Goal: Information Seeking & Learning: Find specific fact

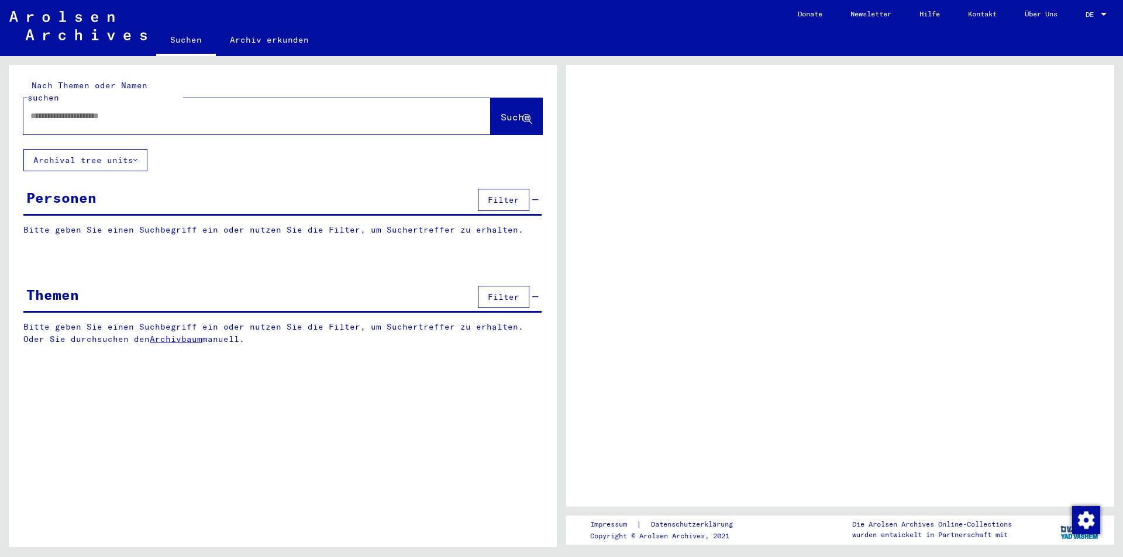
click at [141, 149] on button "Archival tree units" at bounding box center [85, 160] width 124 height 22
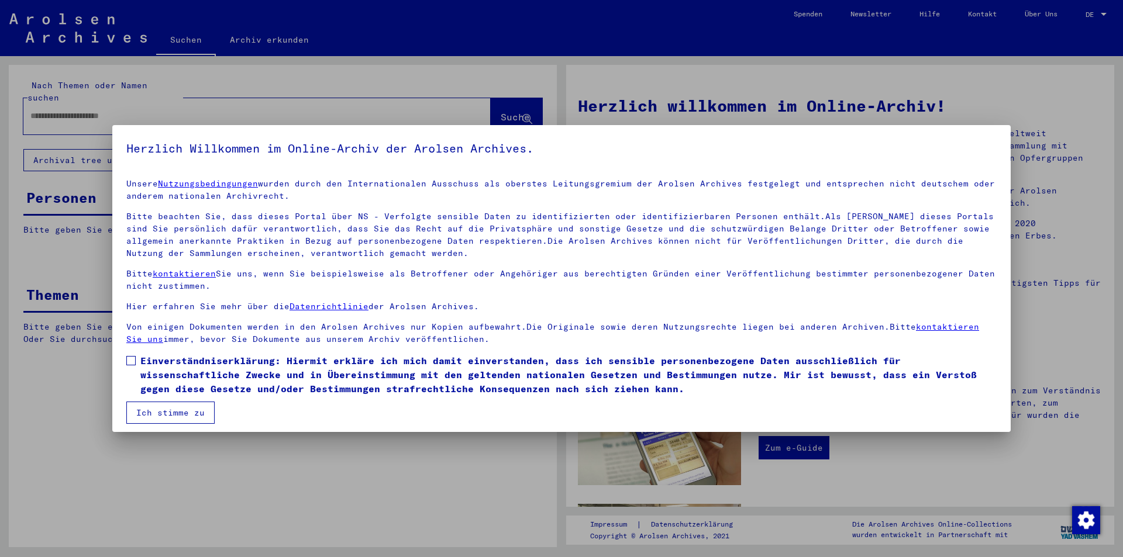
click at [175, 96] on div at bounding box center [561, 278] width 1123 height 557
click at [132, 360] on span at bounding box center [130, 360] width 9 height 9
click at [165, 417] on button "Ich stimme zu" at bounding box center [170, 413] width 88 height 22
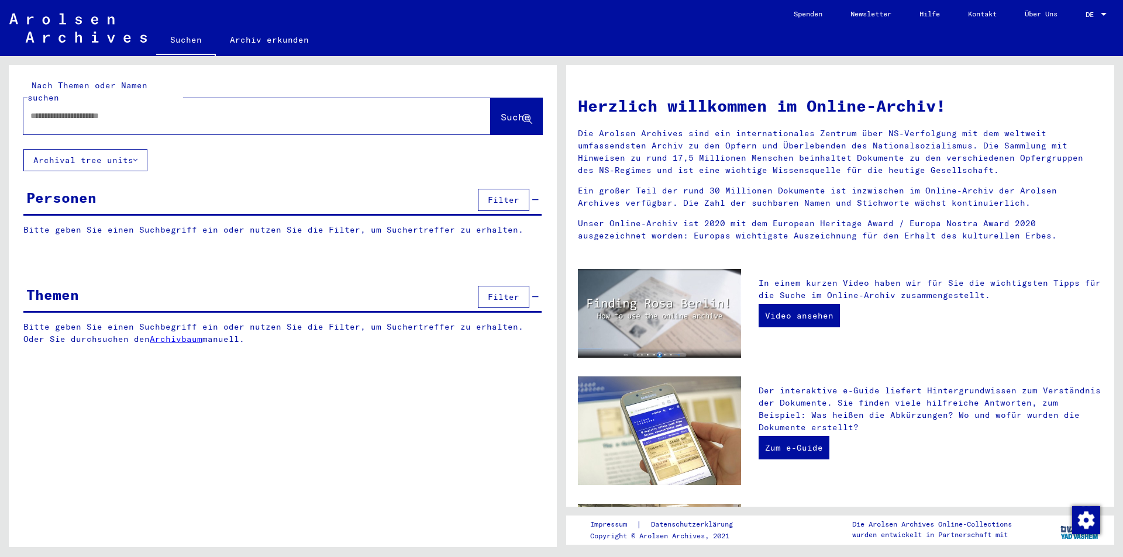
click at [47, 110] on input "text" at bounding box center [242, 116] width 425 height 12
type input "**********"
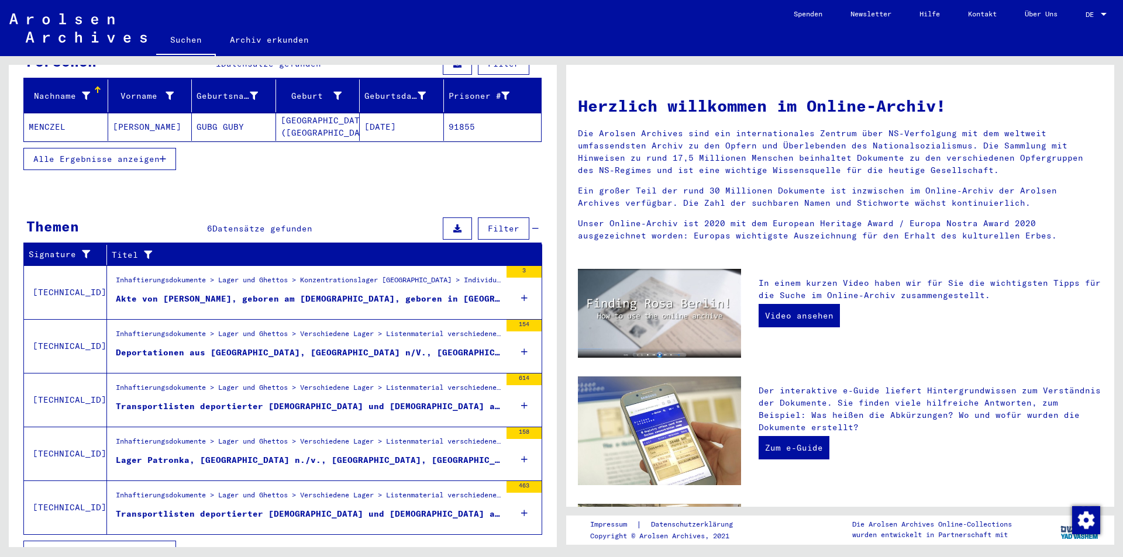
scroll to position [146, 0]
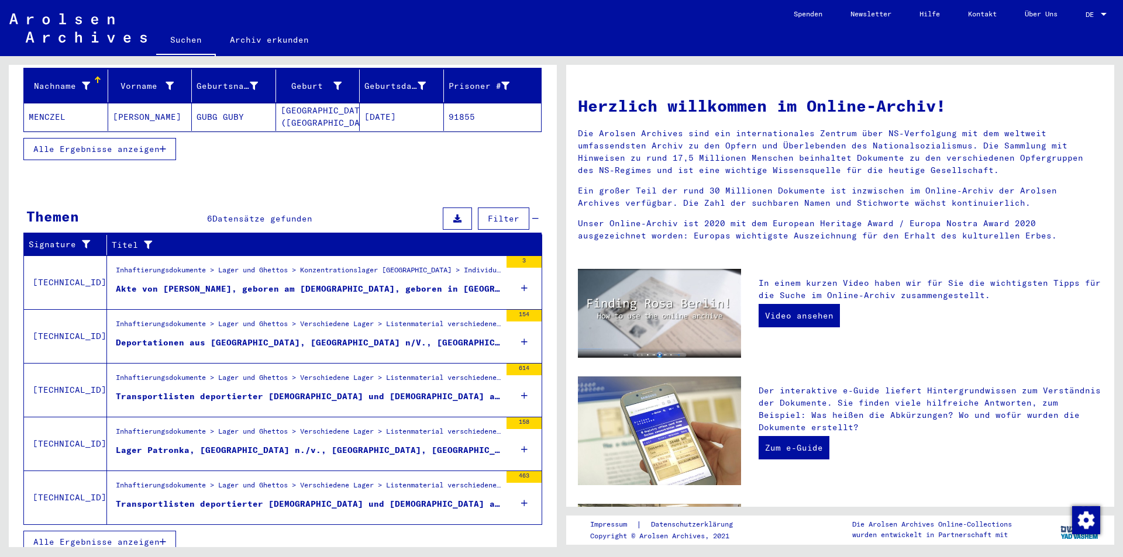
click at [123, 537] on span "Alle Ergebnisse anzeigen" at bounding box center [96, 542] width 126 height 11
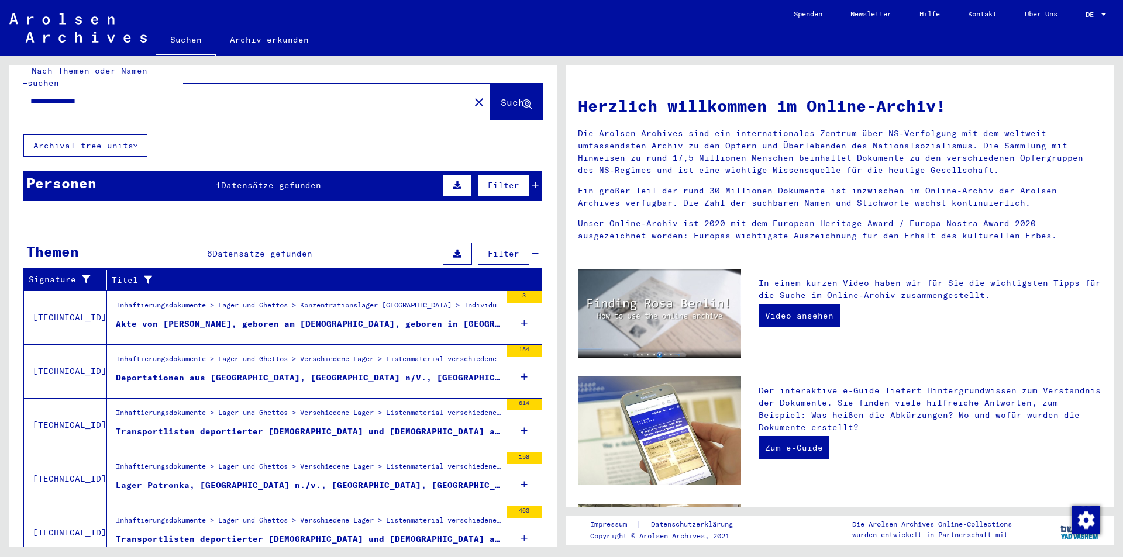
scroll to position [0, 0]
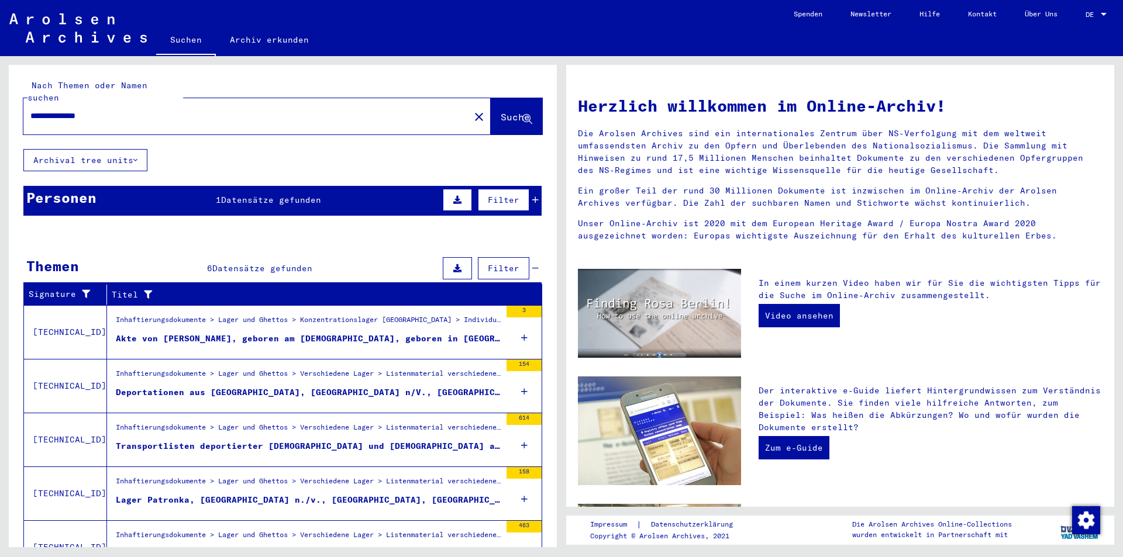
click at [269, 333] on div "Akte von [PERSON_NAME], geboren am [DEMOGRAPHIC_DATA], geboren in [GEOGRAPHIC_D…" at bounding box center [308, 339] width 385 height 12
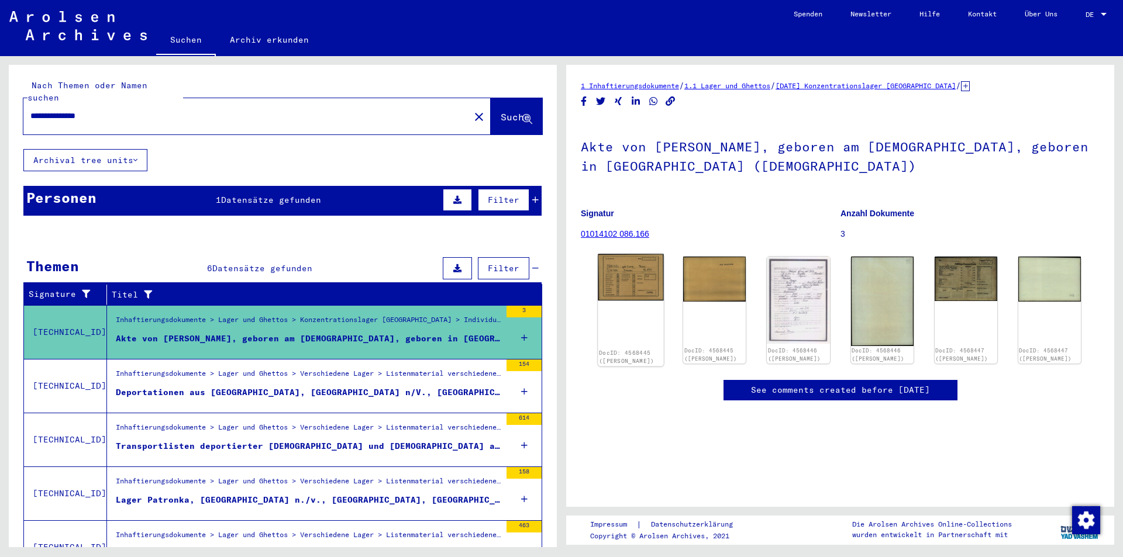
click at [630, 284] on img at bounding box center [631, 277] width 66 height 47
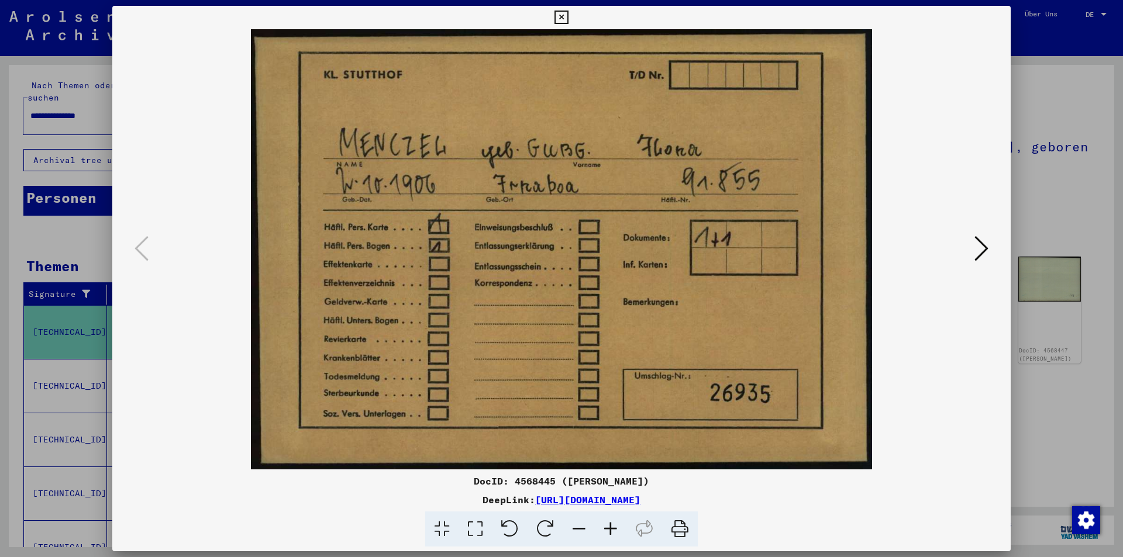
click at [979, 259] on icon at bounding box center [981, 248] width 14 height 28
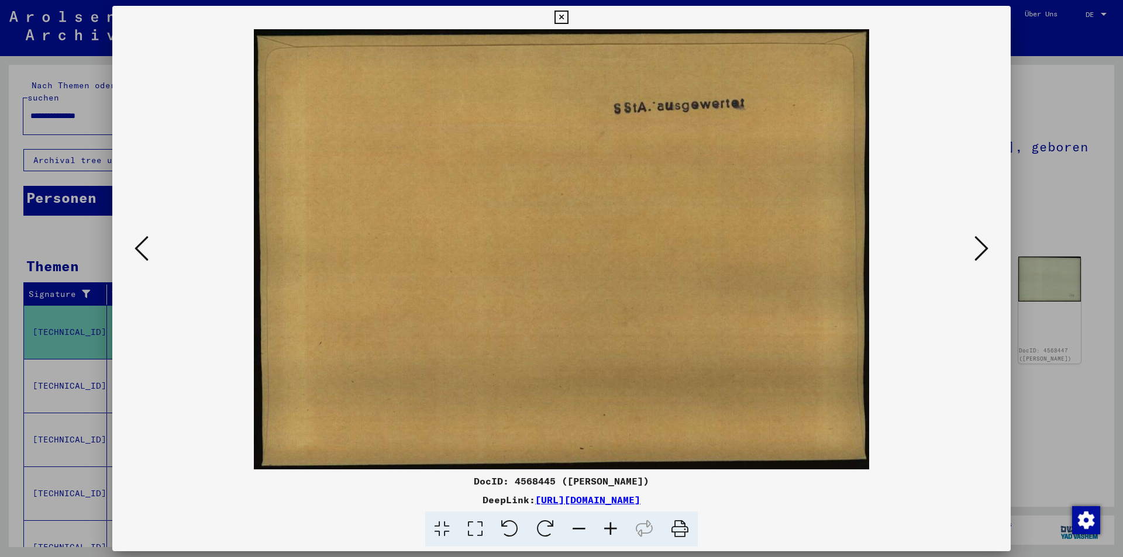
click at [979, 259] on icon at bounding box center [981, 248] width 14 height 28
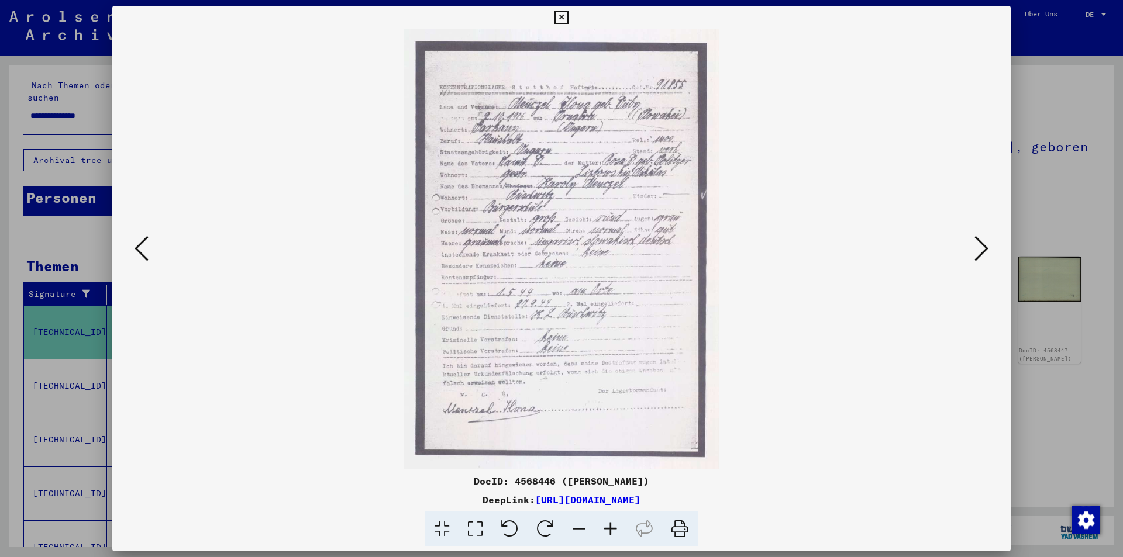
click at [613, 529] on icon at bounding box center [611, 530] width 32 height 36
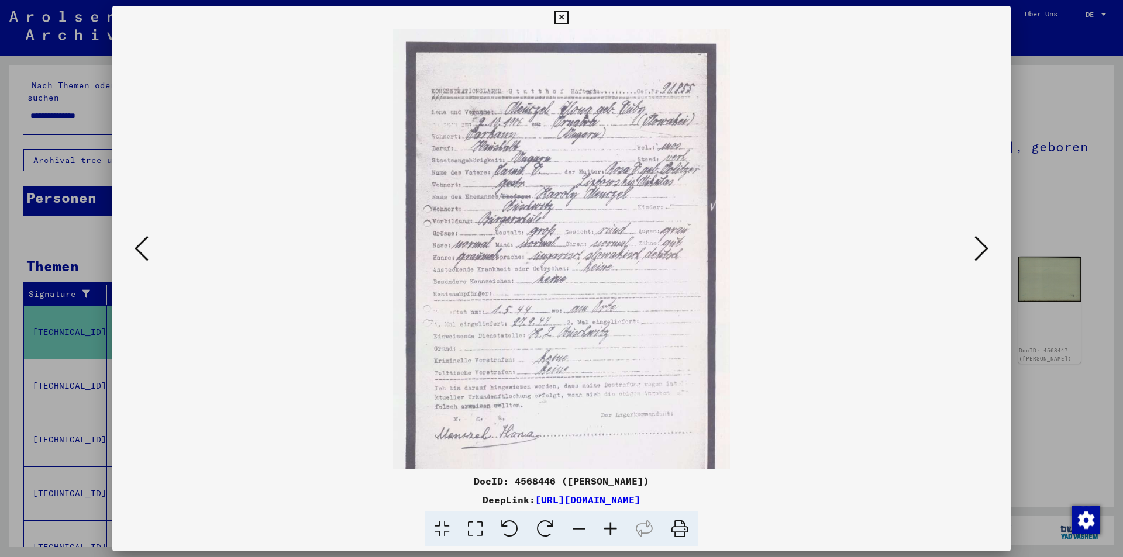
click at [613, 529] on icon at bounding box center [611, 530] width 32 height 36
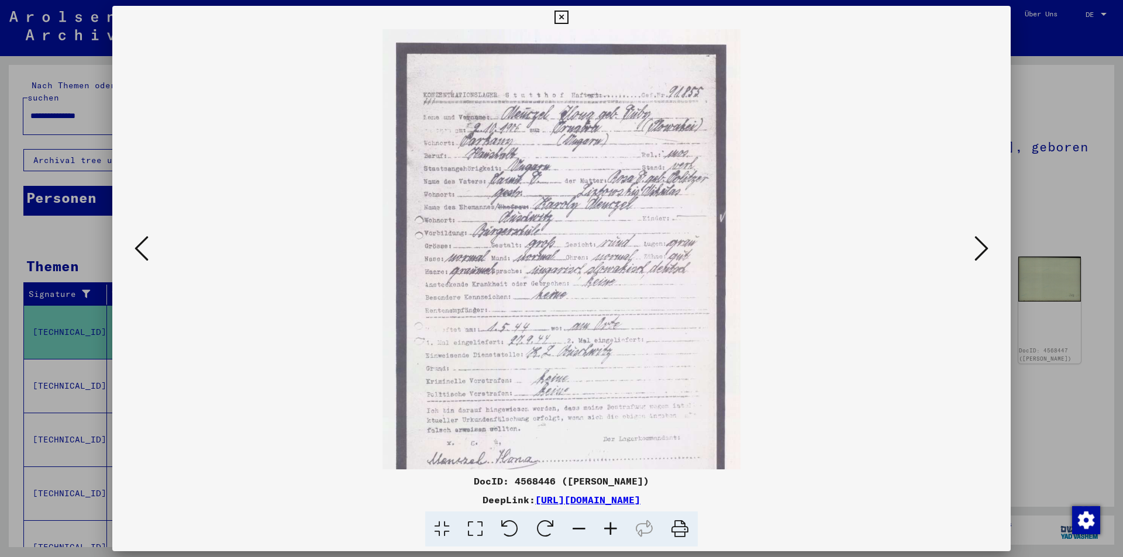
click at [613, 529] on icon at bounding box center [611, 530] width 32 height 36
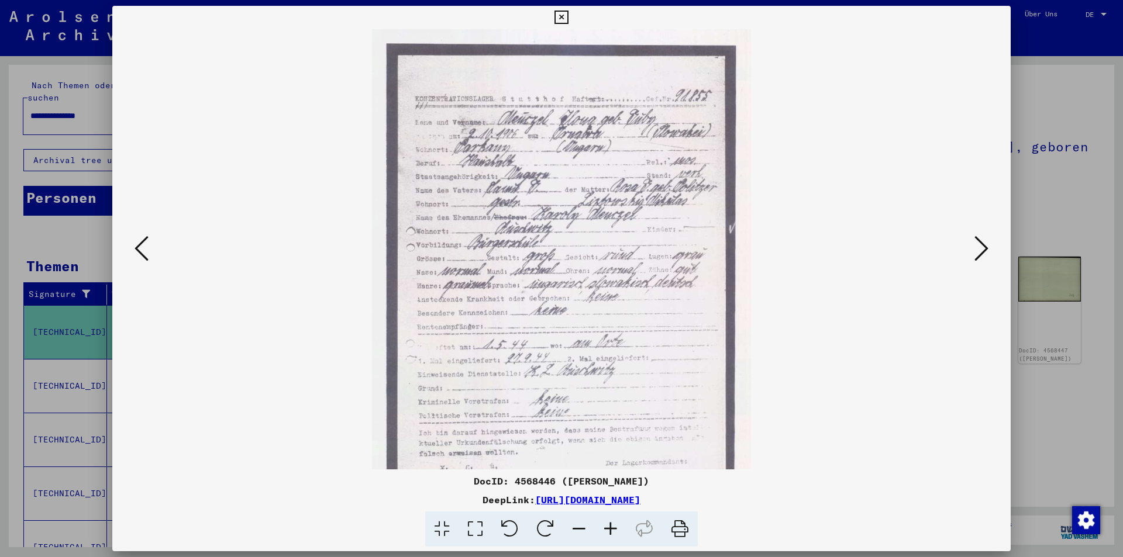
click at [613, 529] on icon at bounding box center [611, 530] width 32 height 36
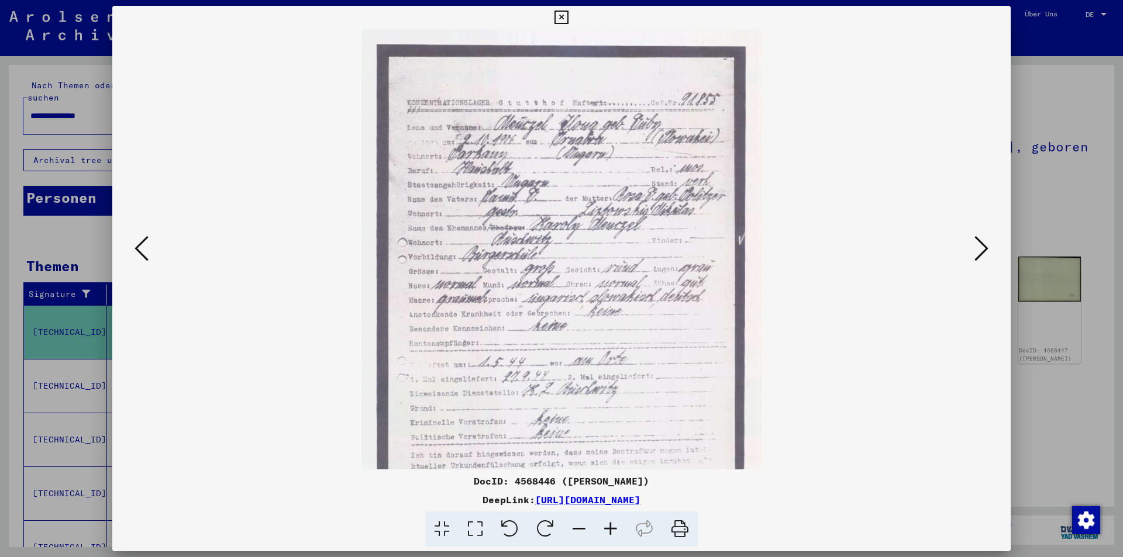
click at [613, 529] on icon at bounding box center [611, 530] width 32 height 36
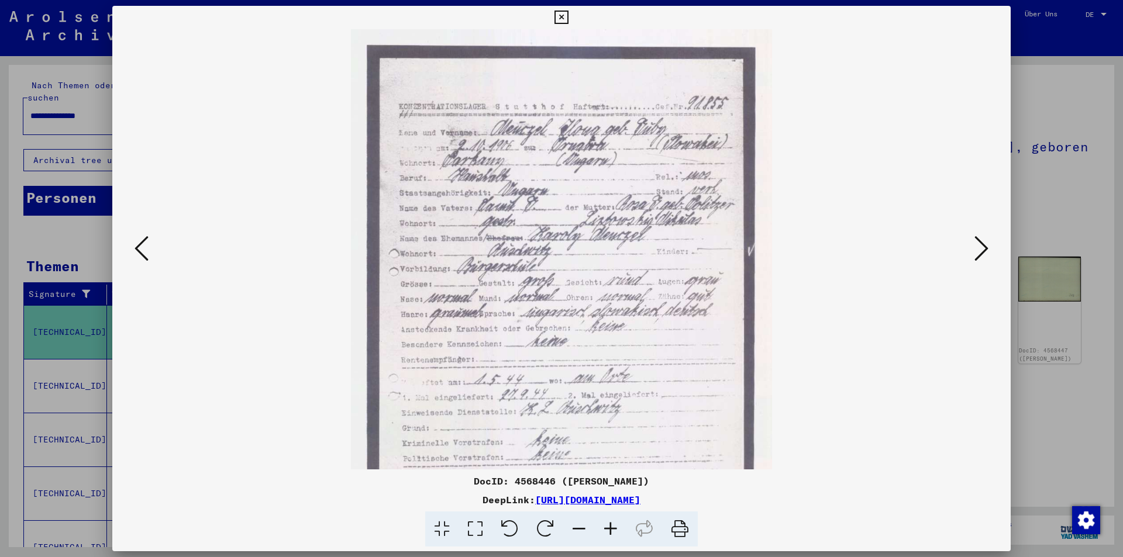
click at [613, 529] on icon at bounding box center [611, 530] width 32 height 36
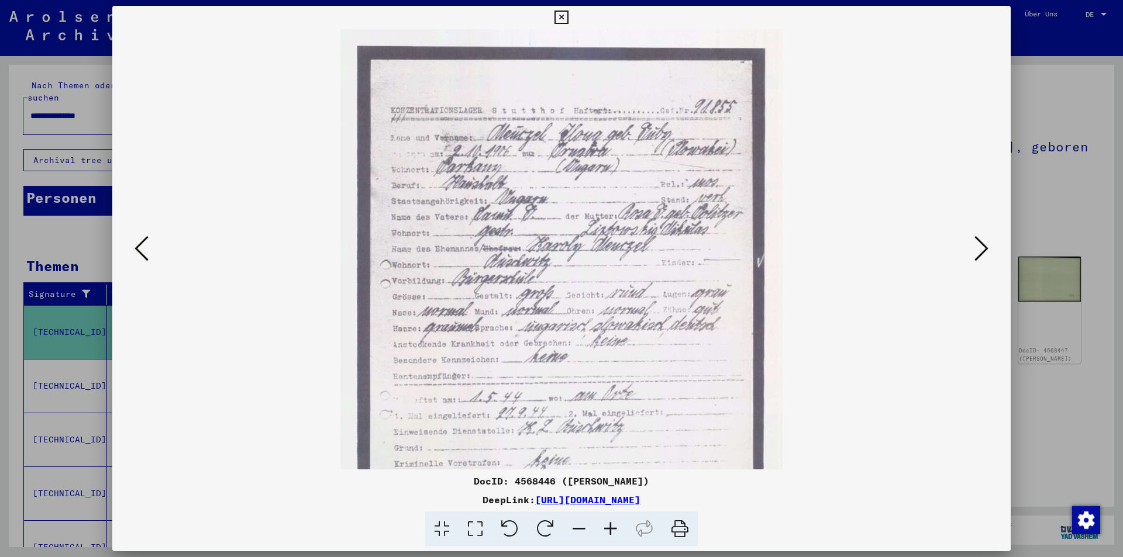
click at [613, 529] on icon at bounding box center [611, 530] width 32 height 36
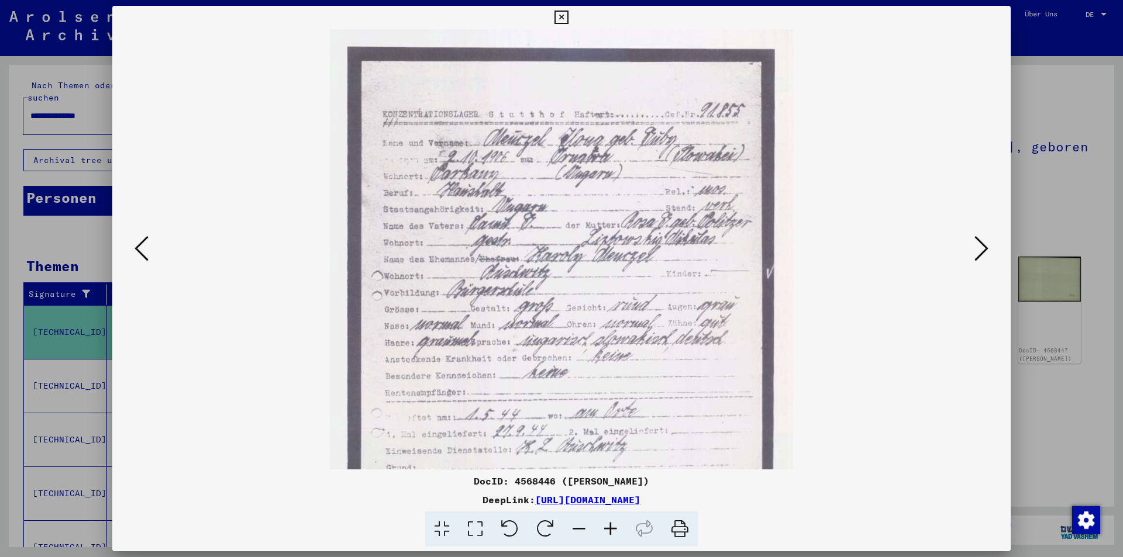
click at [613, 529] on icon at bounding box center [611, 530] width 32 height 36
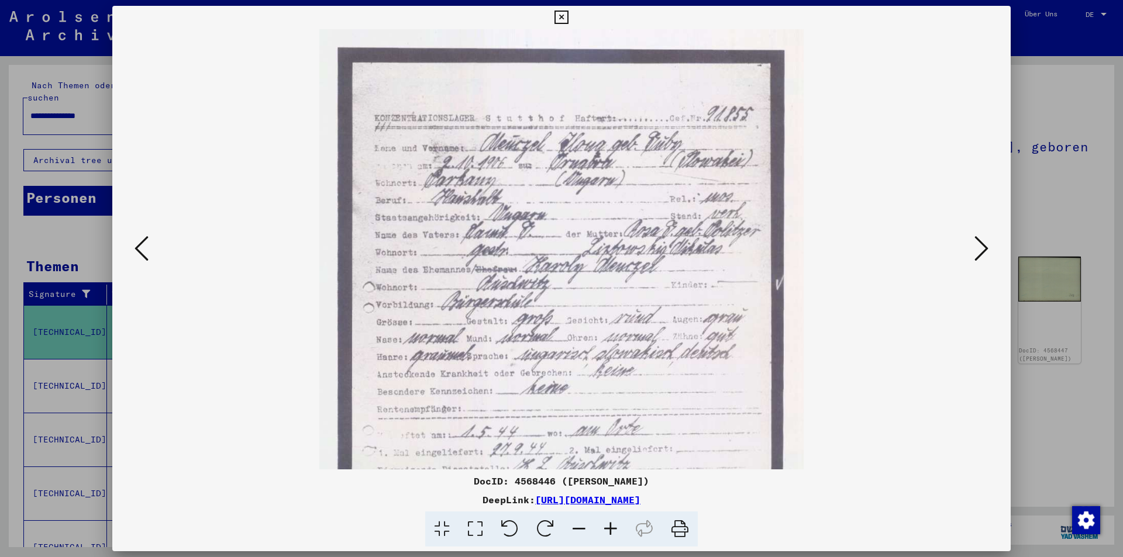
click at [613, 529] on icon at bounding box center [611, 530] width 32 height 36
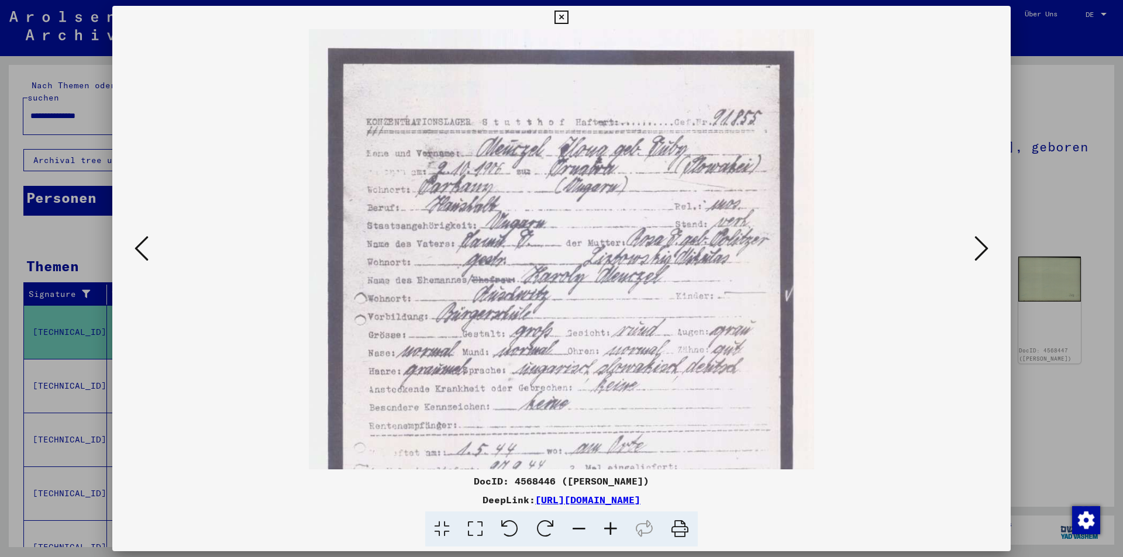
click at [613, 529] on icon at bounding box center [611, 530] width 32 height 36
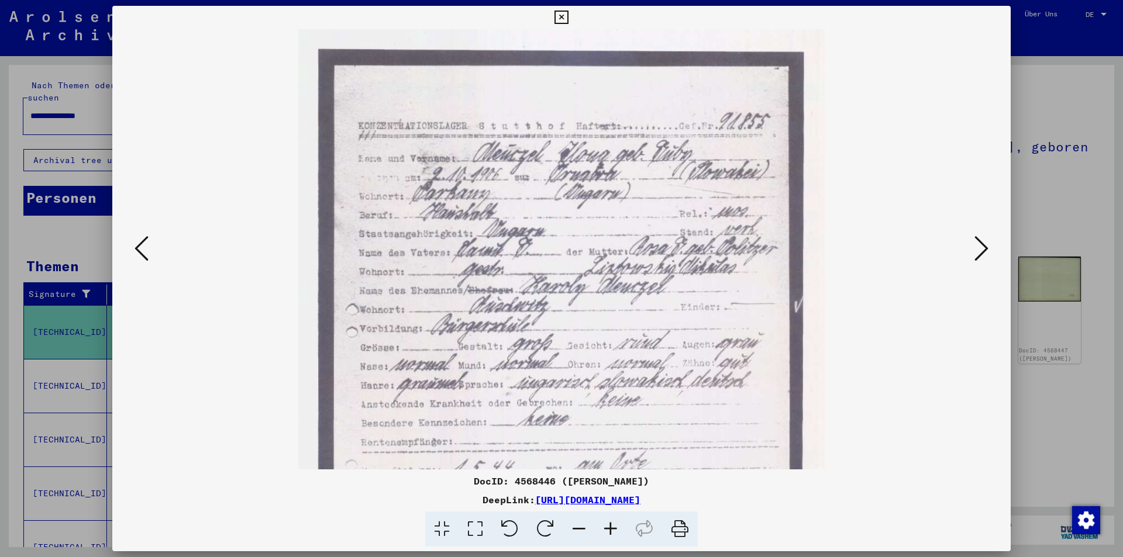
click at [613, 529] on icon at bounding box center [611, 530] width 32 height 36
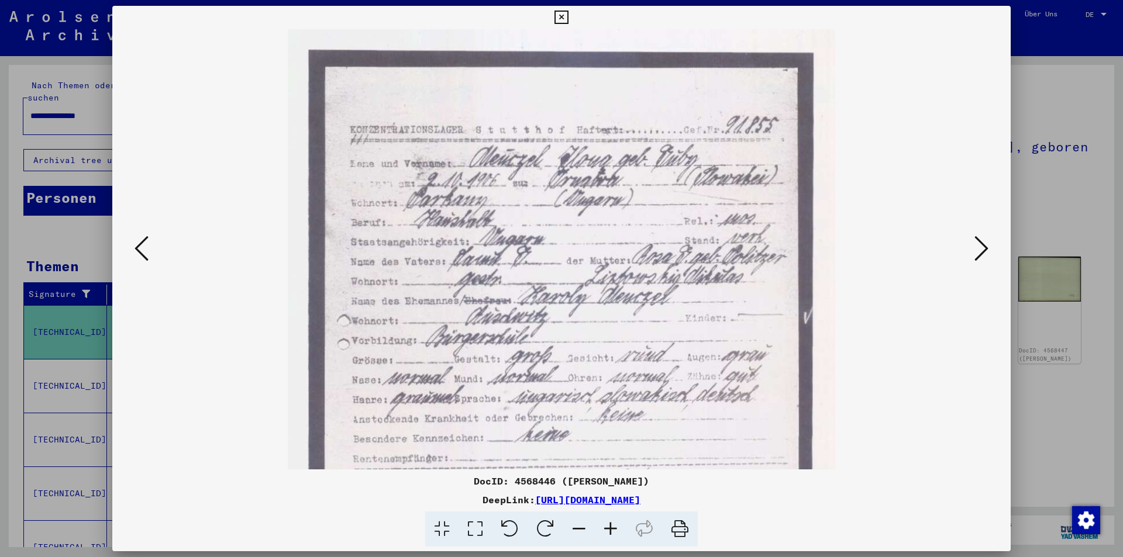
click at [613, 529] on icon at bounding box center [611, 530] width 32 height 36
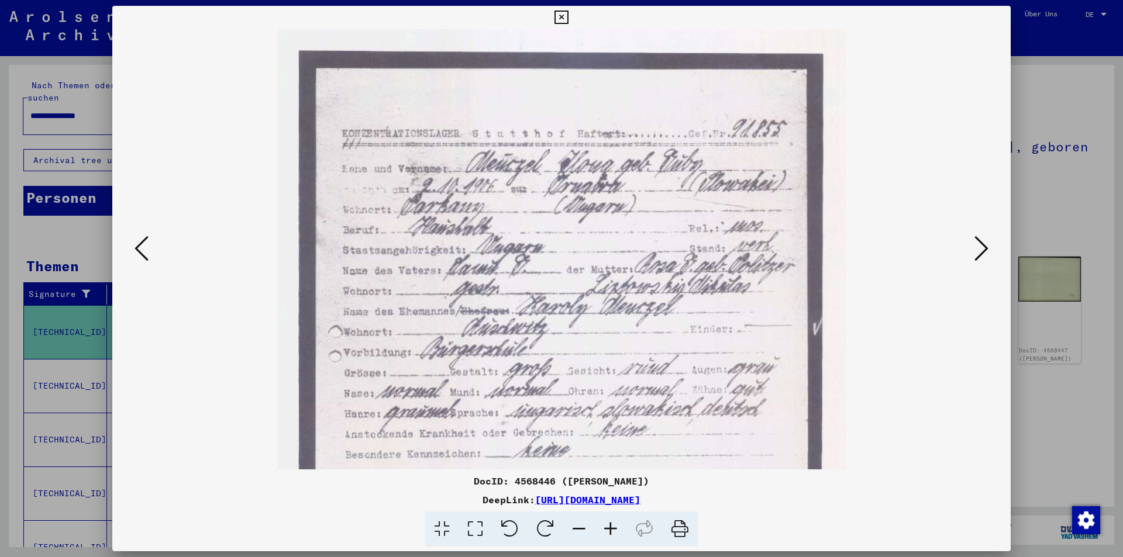
click at [613, 529] on icon at bounding box center [611, 530] width 32 height 36
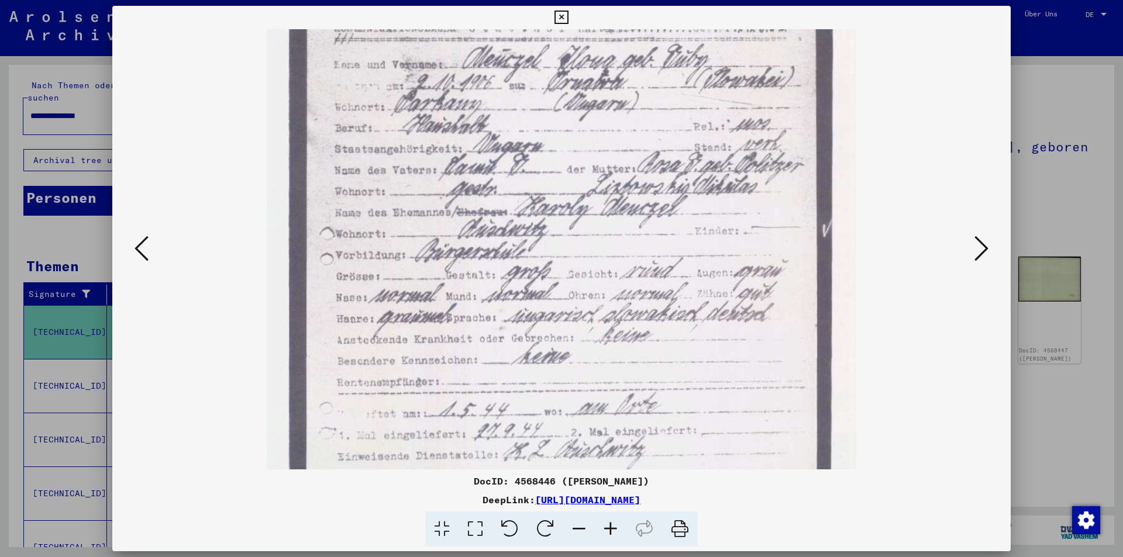
scroll to position [115, 0]
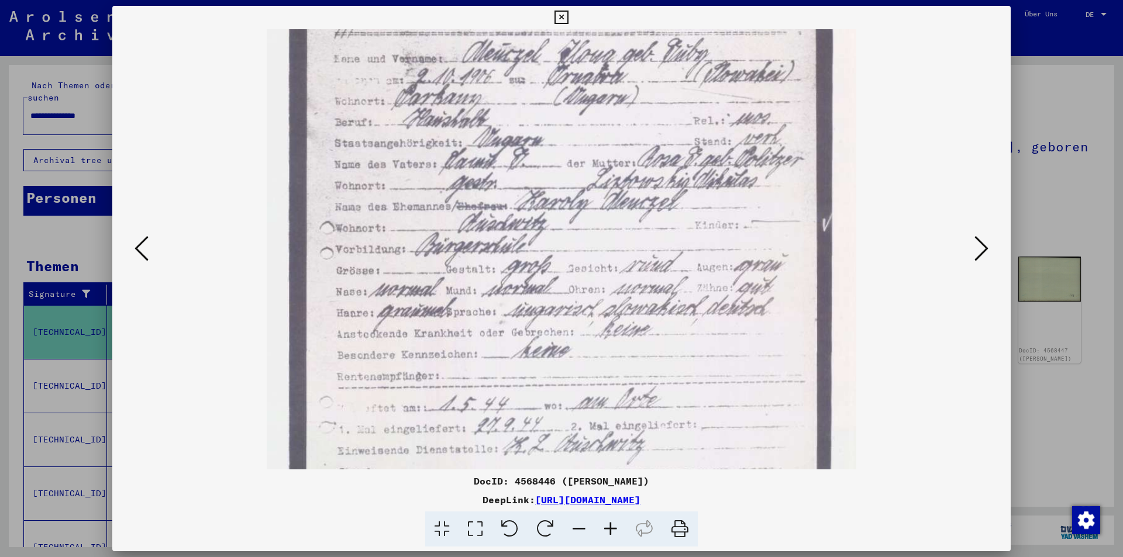
drag, startPoint x: 401, startPoint y: 299, endPoint x: 393, endPoint y: 184, distance: 115.4
click at [393, 184] on img at bounding box center [561, 324] width 589 height 820
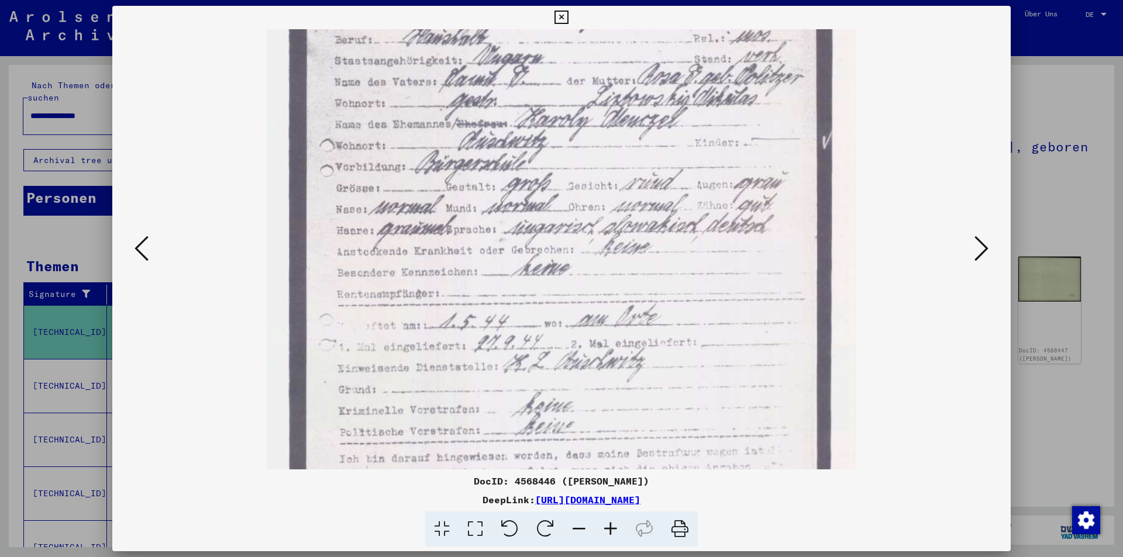
scroll to position [199, 0]
drag, startPoint x: 438, startPoint y: 337, endPoint x: 411, endPoint y: 253, distance: 88.0
click at [411, 253] on img at bounding box center [561, 240] width 589 height 820
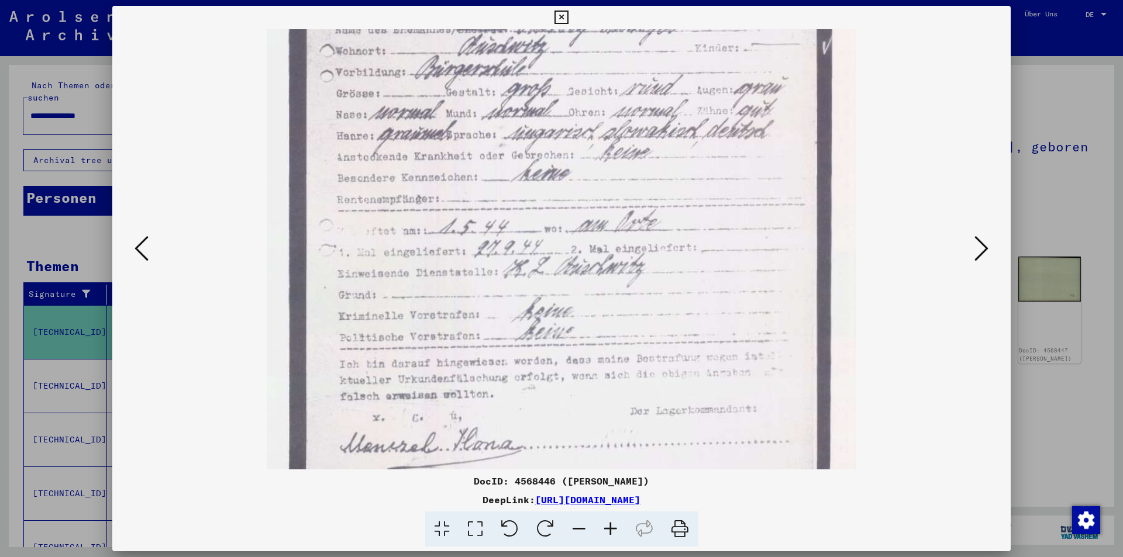
scroll to position [303, 0]
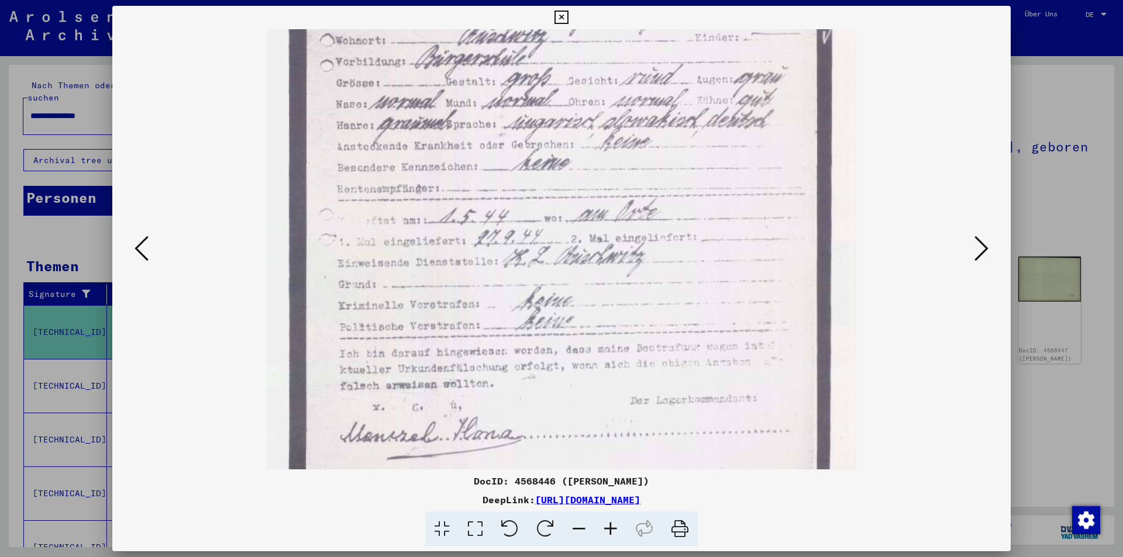
drag, startPoint x: 438, startPoint y: 370, endPoint x: 427, endPoint y: 266, distance: 104.7
click at [427, 266] on img at bounding box center [561, 136] width 589 height 820
click at [980, 254] on icon at bounding box center [981, 248] width 14 height 28
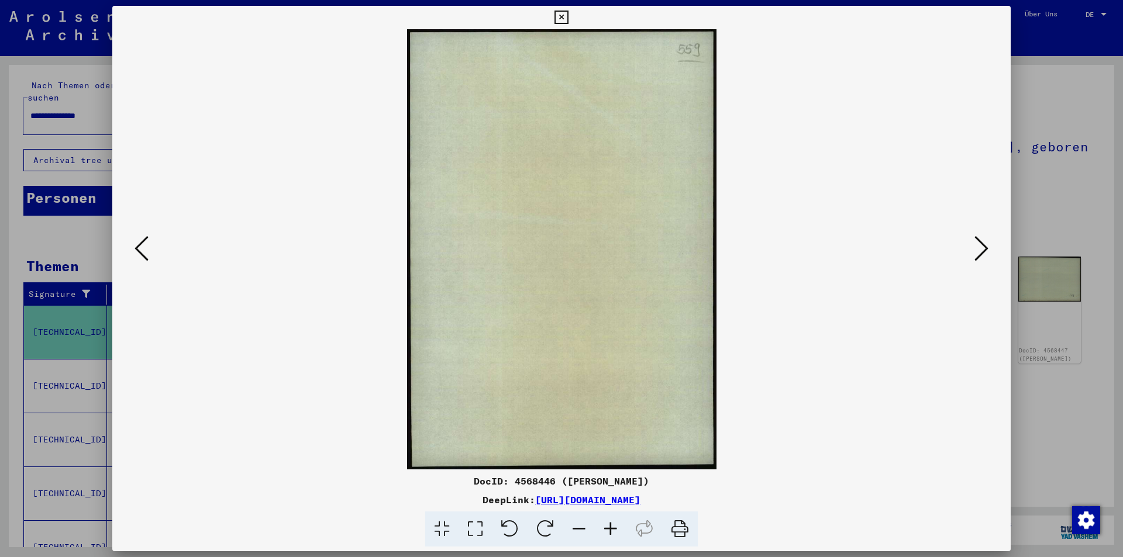
scroll to position [0, 0]
click at [980, 254] on icon at bounding box center [981, 248] width 14 height 28
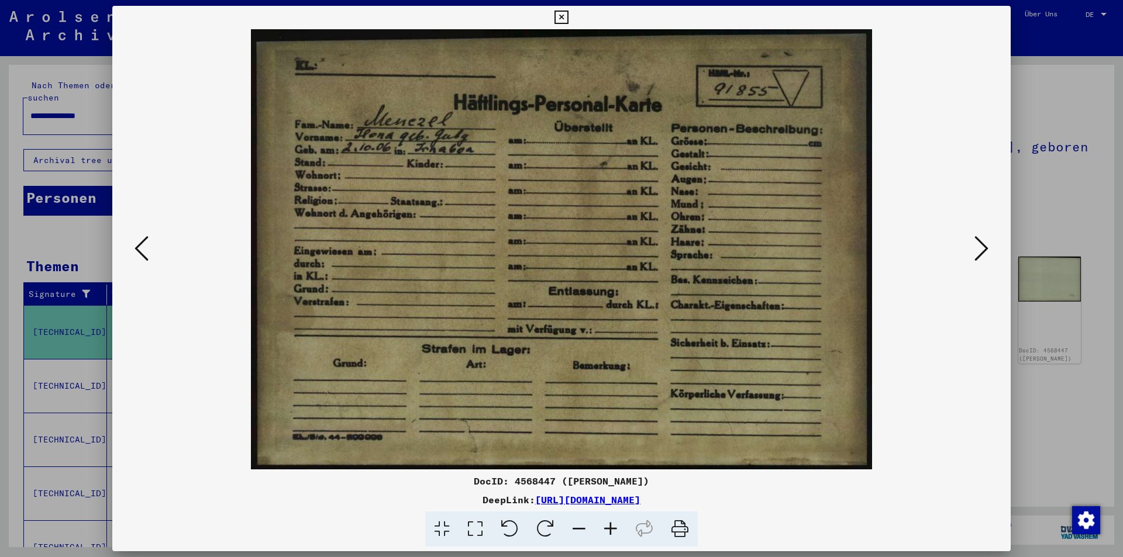
click at [980, 254] on icon at bounding box center [981, 248] width 14 height 28
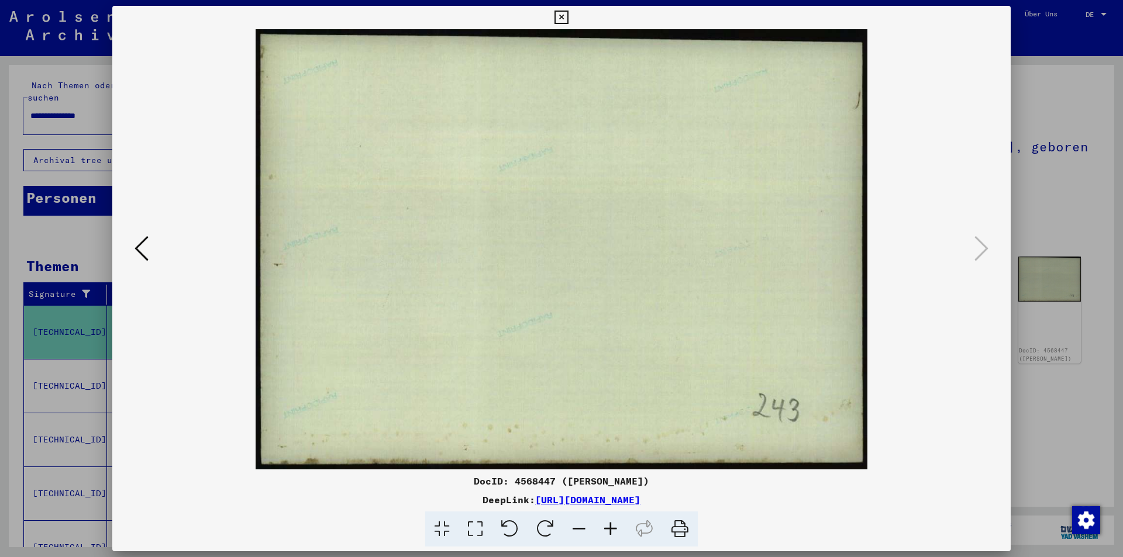
click at [561, 16] on icon at bounding box center [560, 18] width 13 height 14
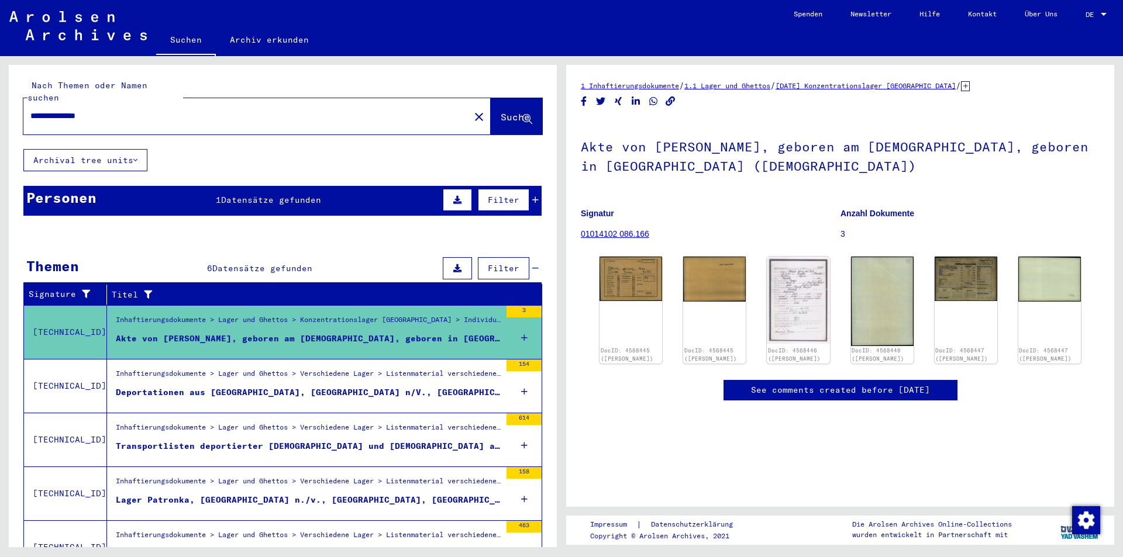
click at [310, 440] on div "Transportlisten deportierter [DEMOGRAPHIC_DATA] und [DEMOGRAPHIC_DATA] aus der …" at bounding box center [308, 446] width 385 height 12
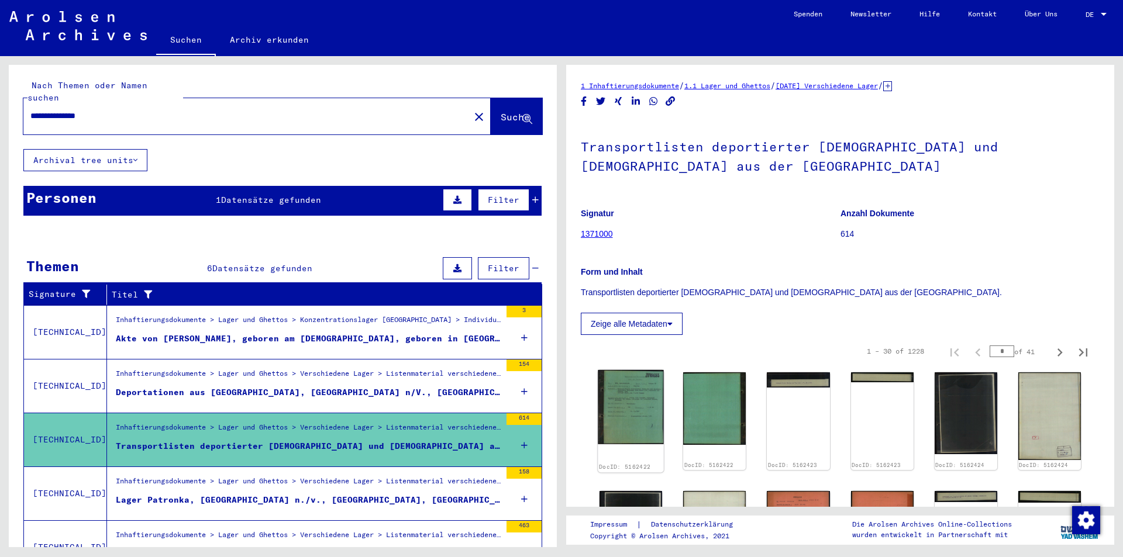
click at [647, 413] on img at bounding box center [631, 407] width 66 height 74
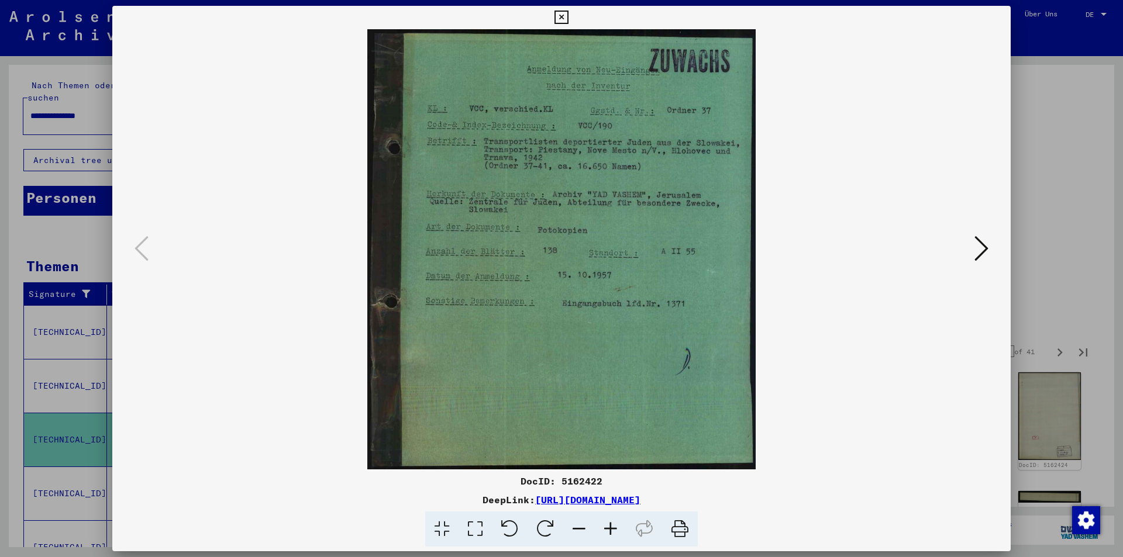
click at [978, 254] on icon at bounding box center [981, 248] width 14 height 28
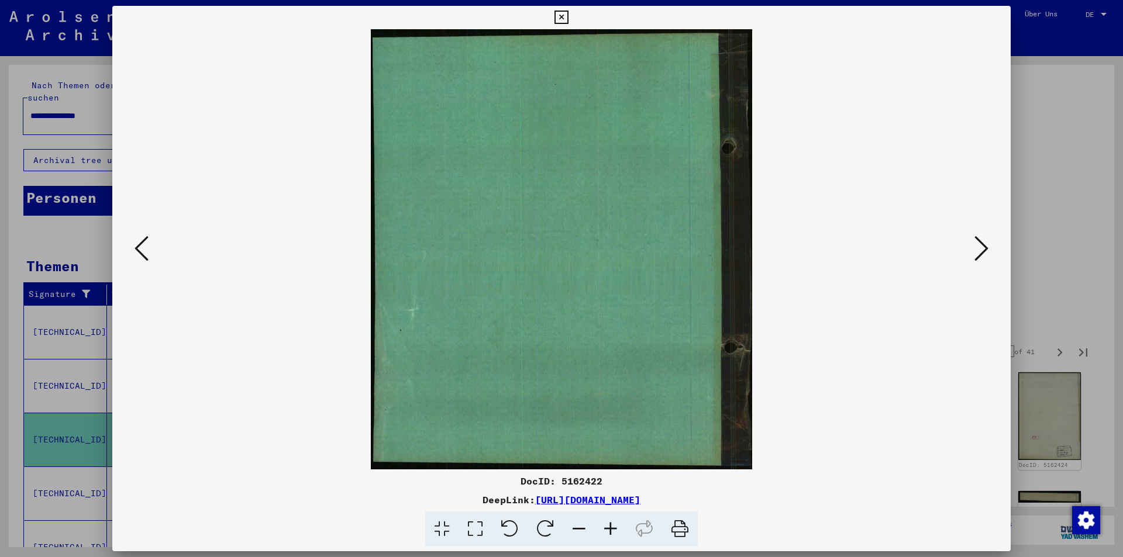
click at [978, 254] on icon at bounding box center [981, 248] width 14 height 28
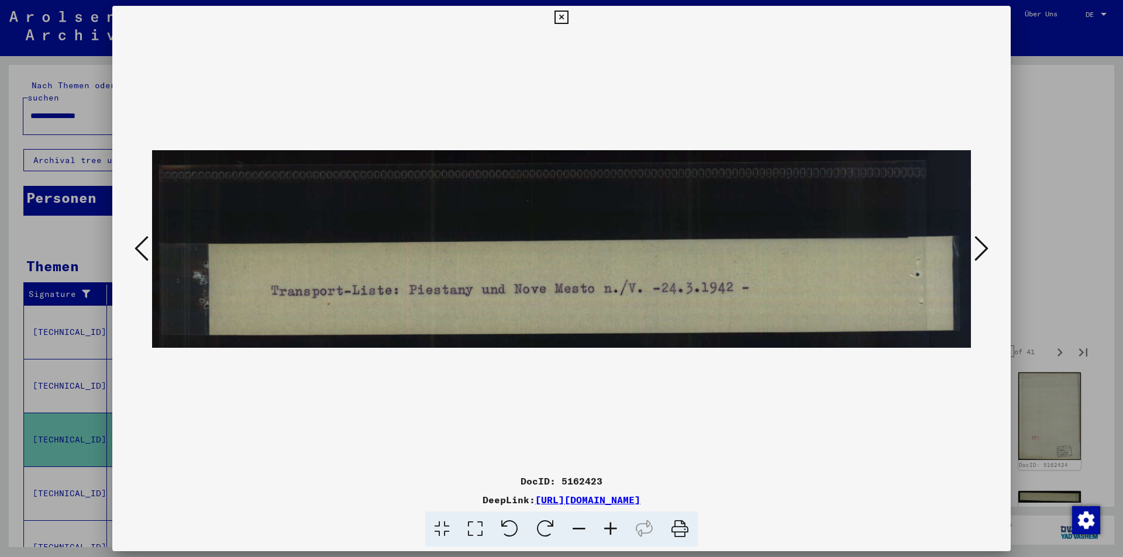
click at [978, 254] on icon at bounding box center [981, 248] width 14 height 28
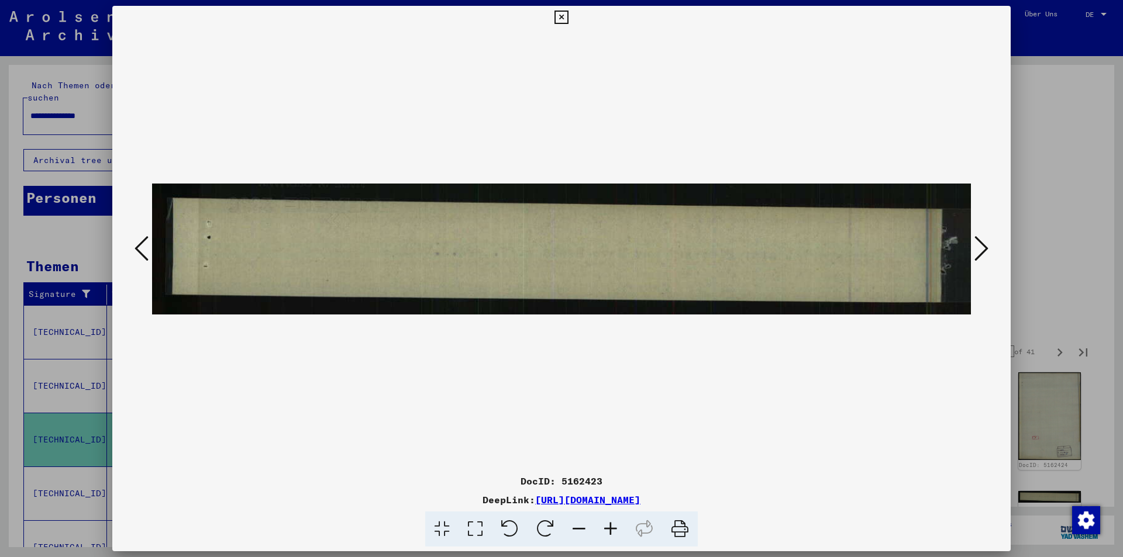
click at [978, 254] on icon at bounding box center [981, 248] width 14 height 28
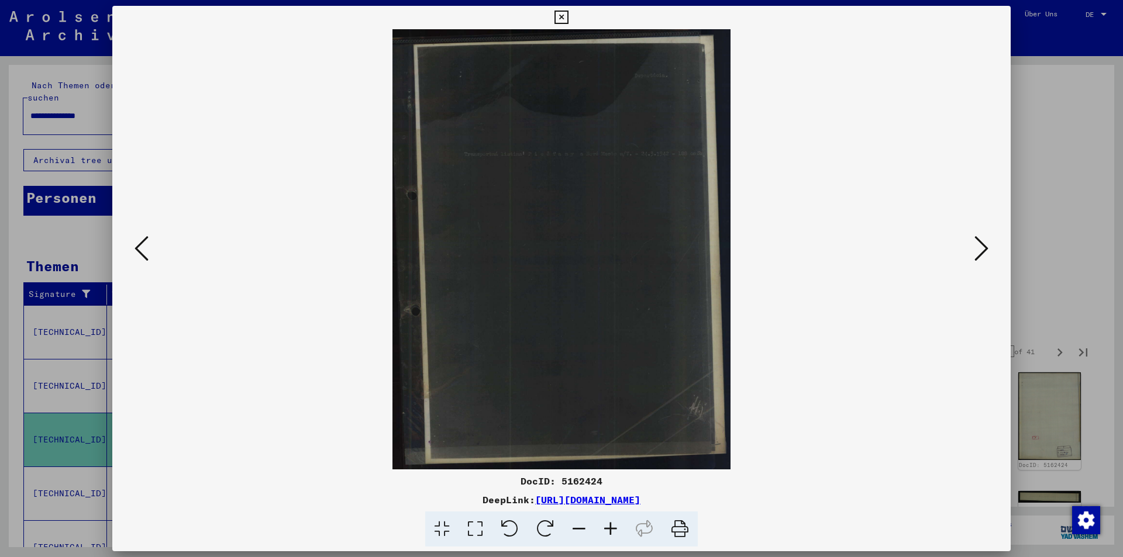
click at [978, 254] on icon at bounding box center [981, 248] width 14 height 28
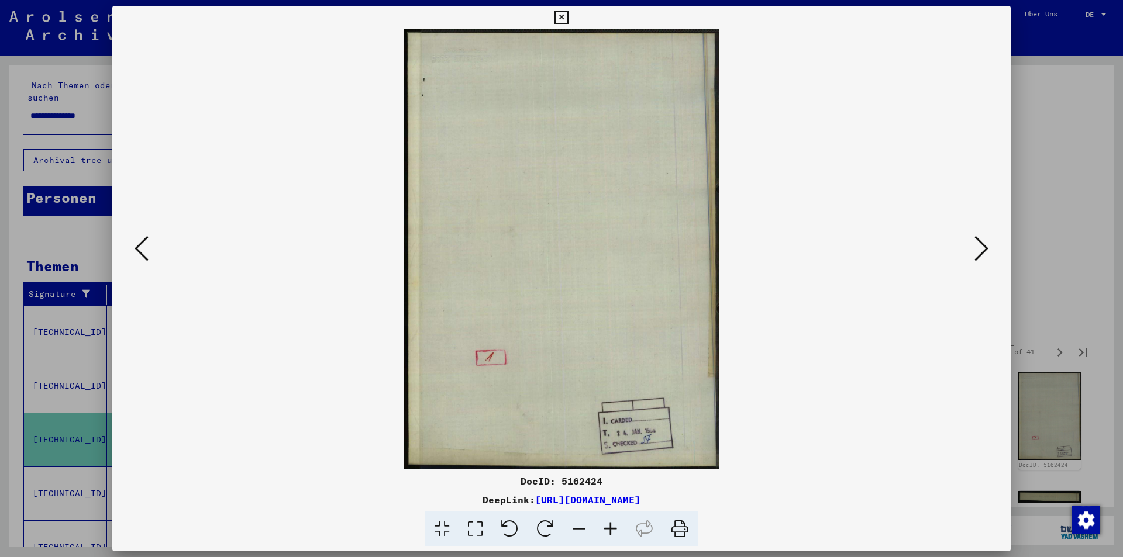
click at [978, 254] on icon at bounding box center [981, 248] width 14 height 28
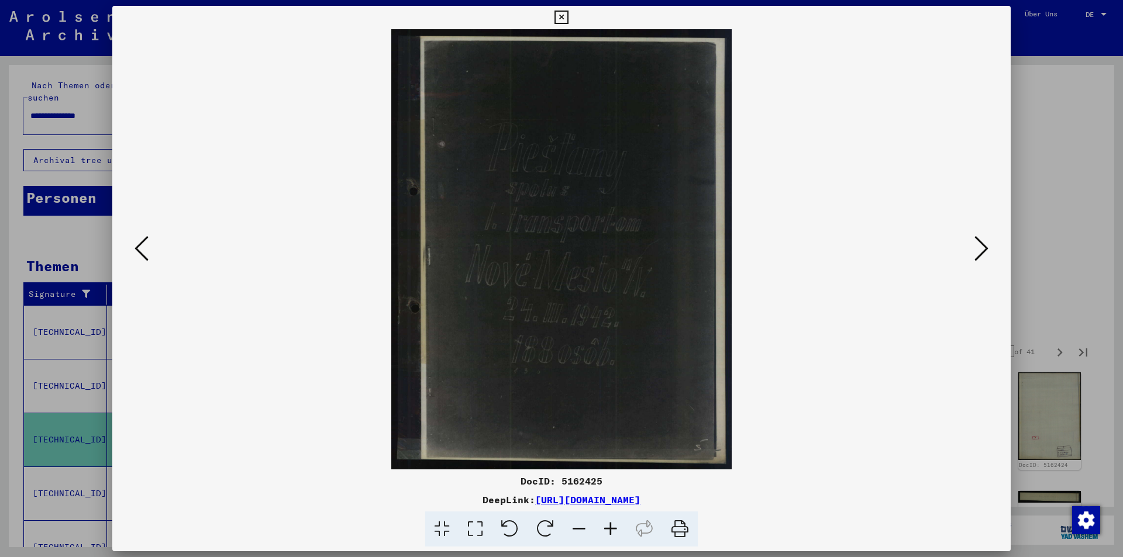
click at [978, 254] on icon at bounding box center [981, 248] width 14 height 28
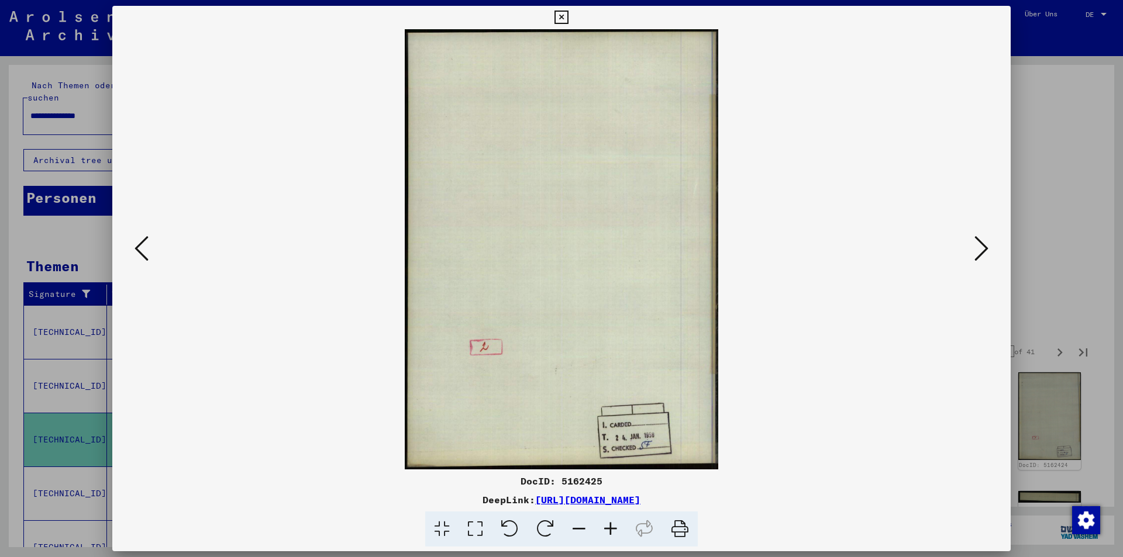
click at [978, 254] on icon at bounding box center [981, 248] width 14 height 28
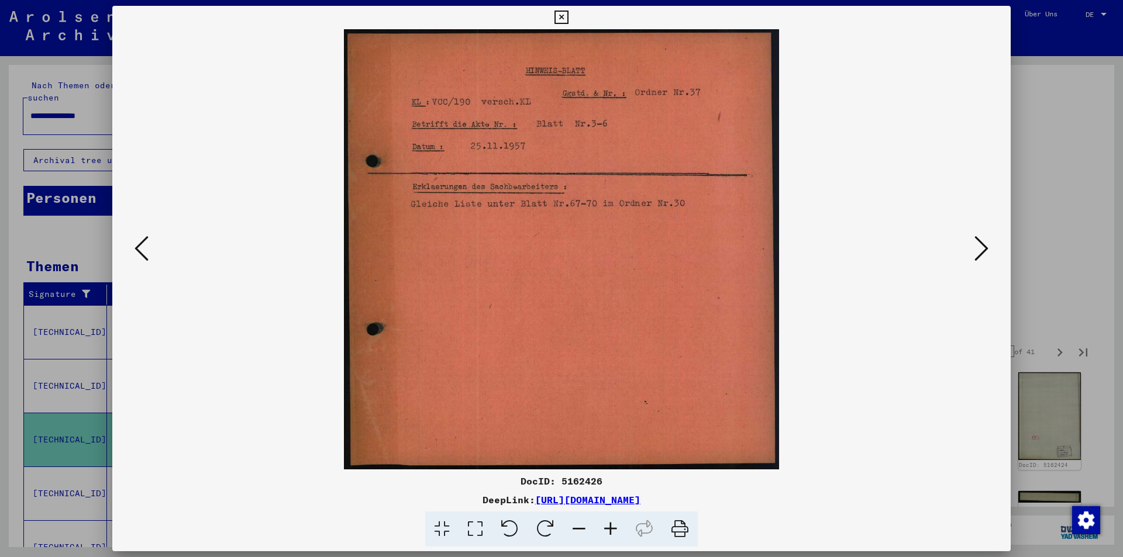
click at [978, 254] on icon at bounding box center [981, 248] width 14 height 28
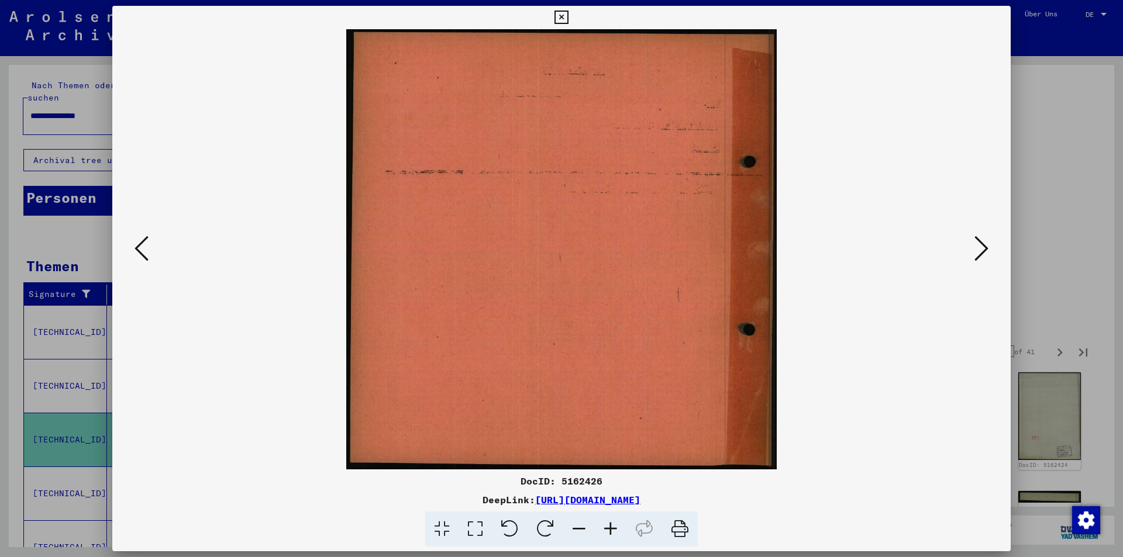
click at [978, 254] on icon at bounding box center [981, 248] width 14 height 28
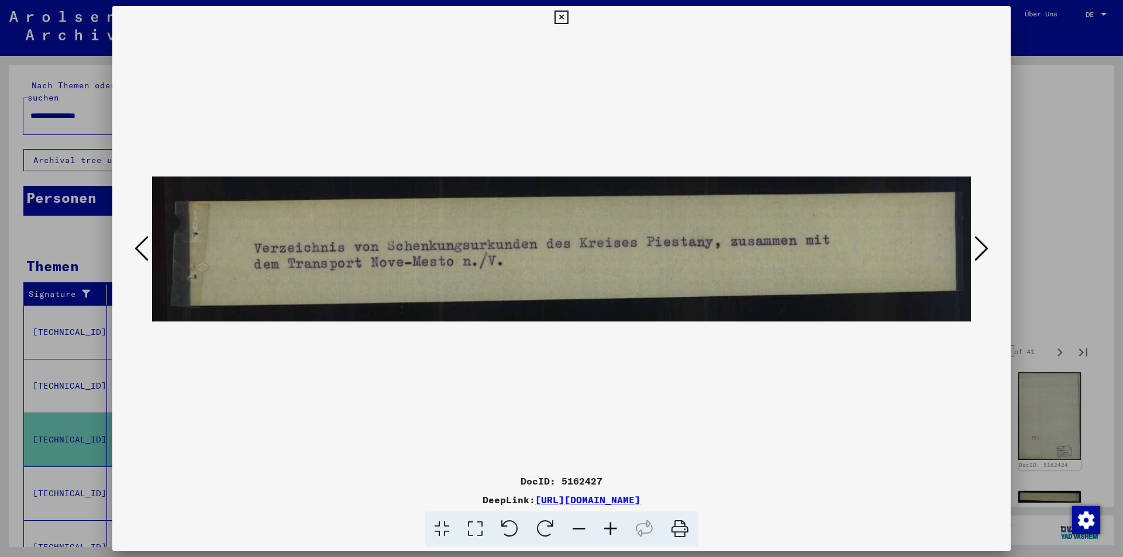
click at [978, 254] on icon at bounding box center [981, 248] width 14 height 28
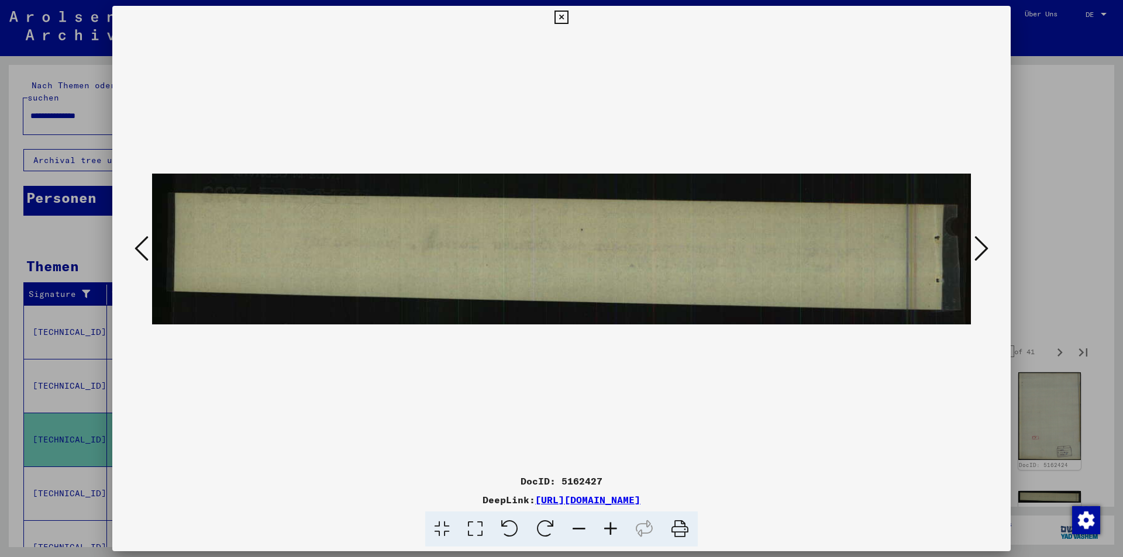
click at [978, 254] on icon at bounding box center [981, 248] width 14 height 28
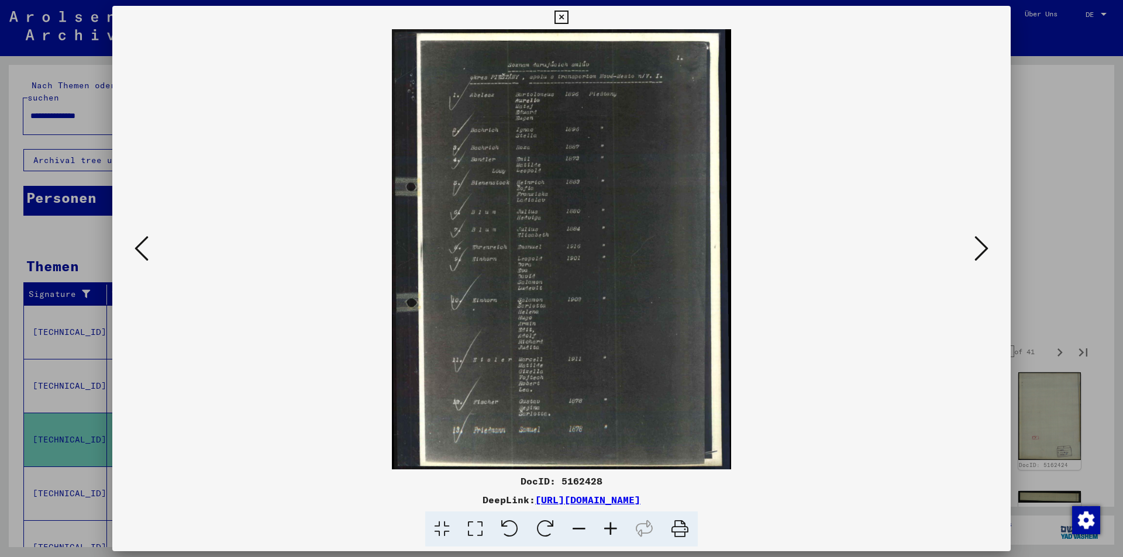
click at [978, 254] on icon at bounding box center [981, 248] width 14 height 28
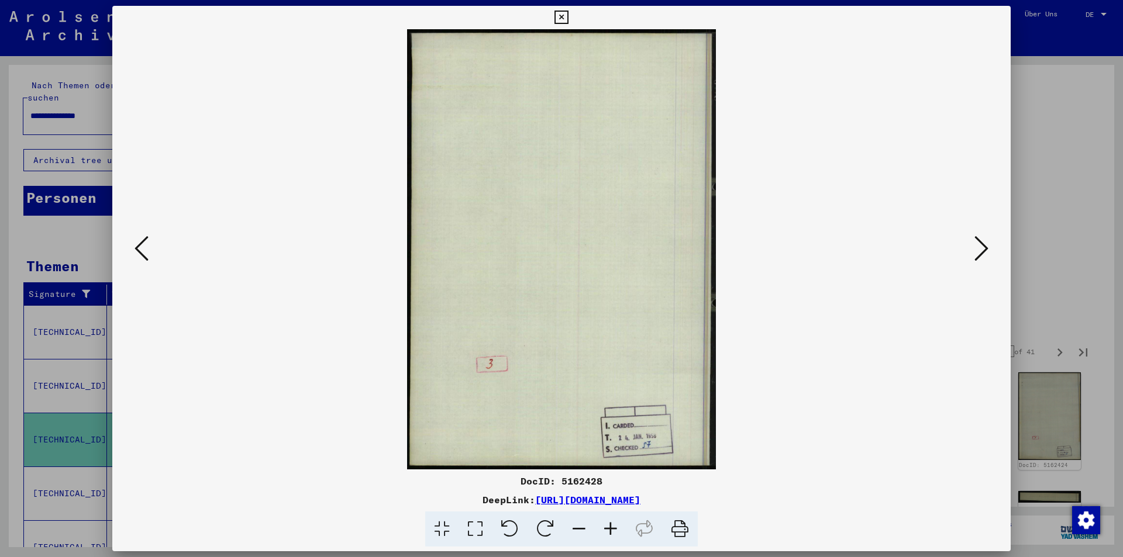
click at [978, 254] on icon at bounding box center [981, 248] width 14 height 28
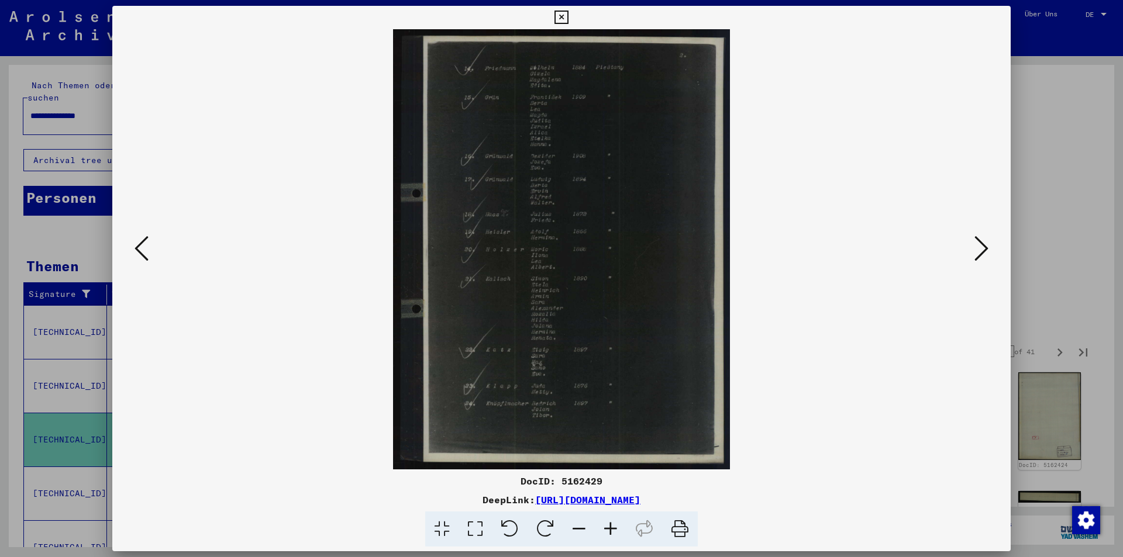
click at [612, 531] on icon at bounding box center [611, 530] width 32 height 36
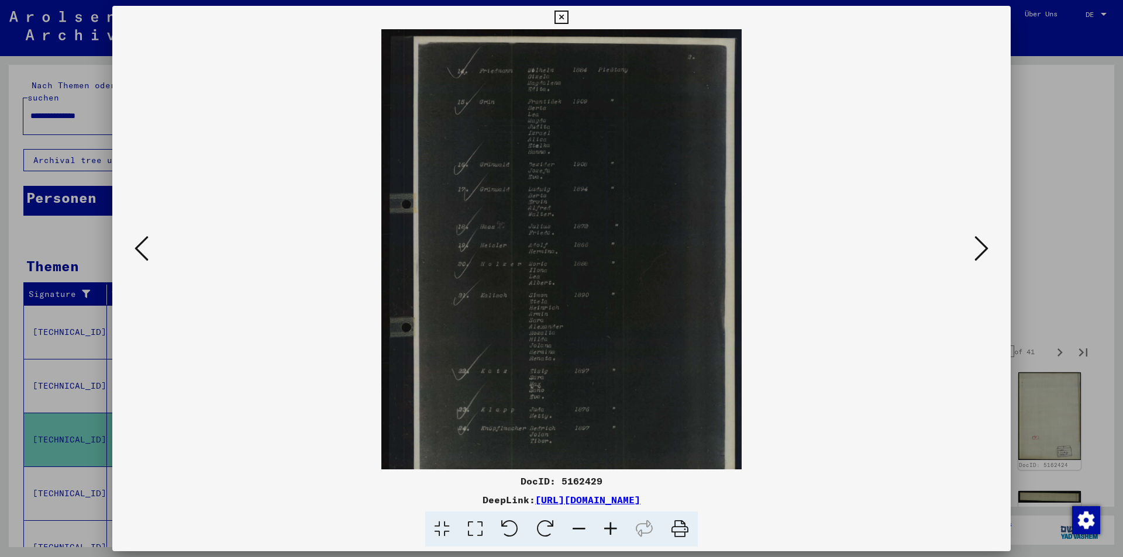
click at [557, 8] on button at bounding box center [561, 17] width 20 height 23
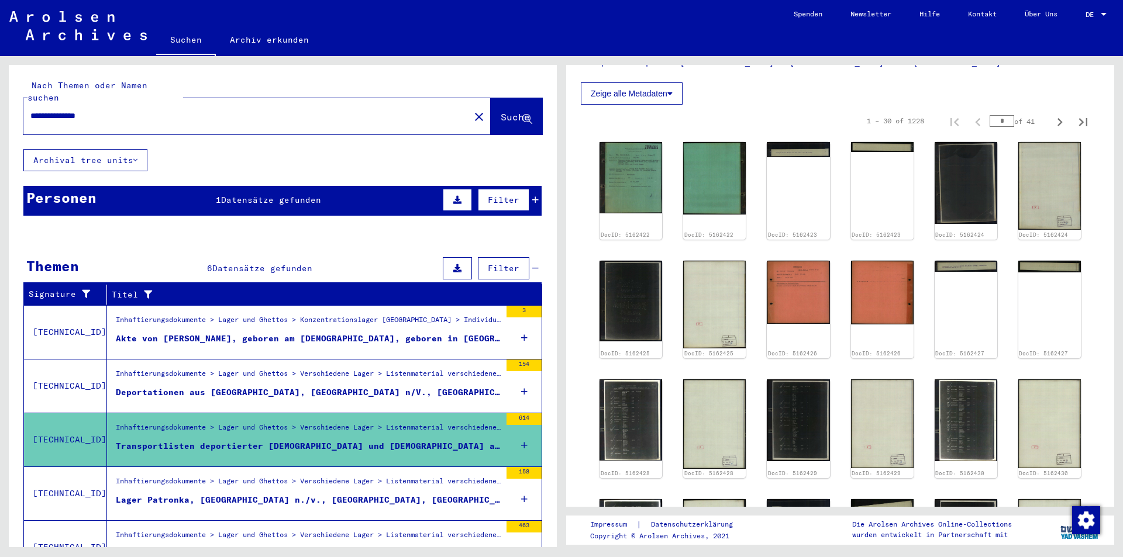
scroll to position [234, 0]
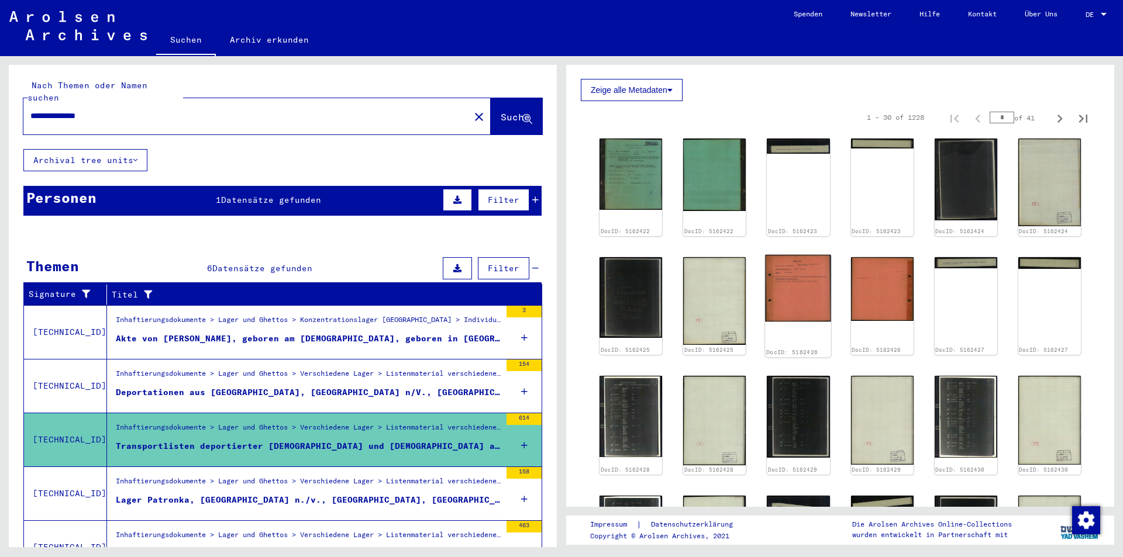
click at [780, 298] on img at bounding box center [798, 288] width 66 height 67
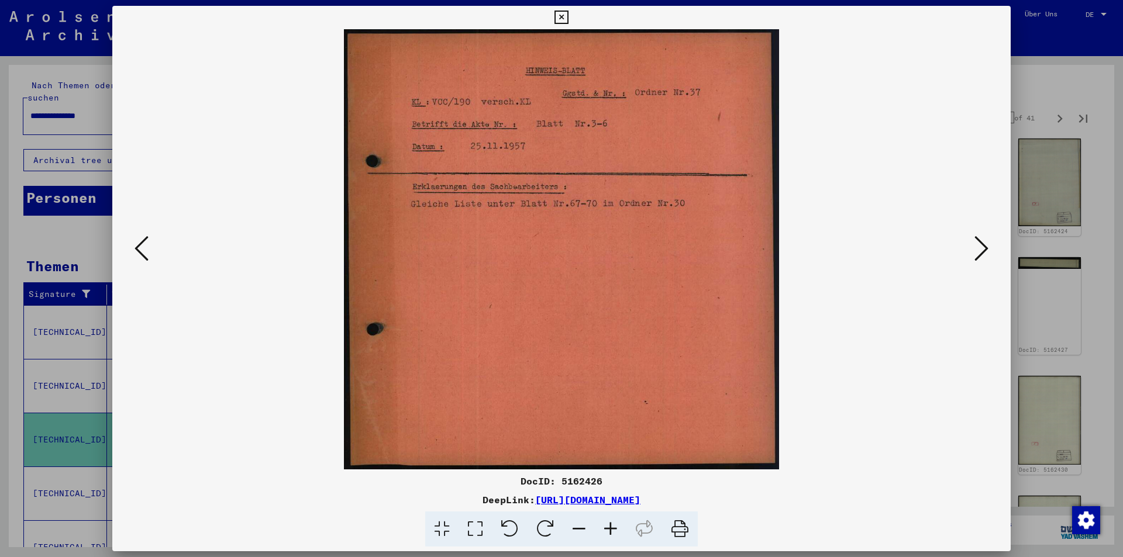
click at [974, 253] on icon at bounding box center [981, 248] width 14 height 28
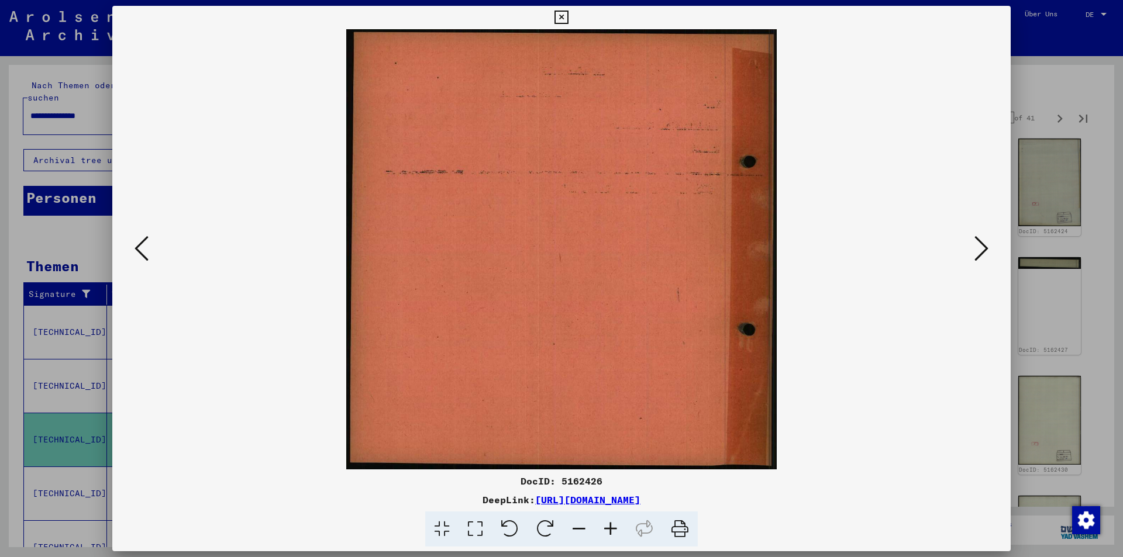
click at [974, 253] on icon at bounding box center [981, 248] width 14 height 28
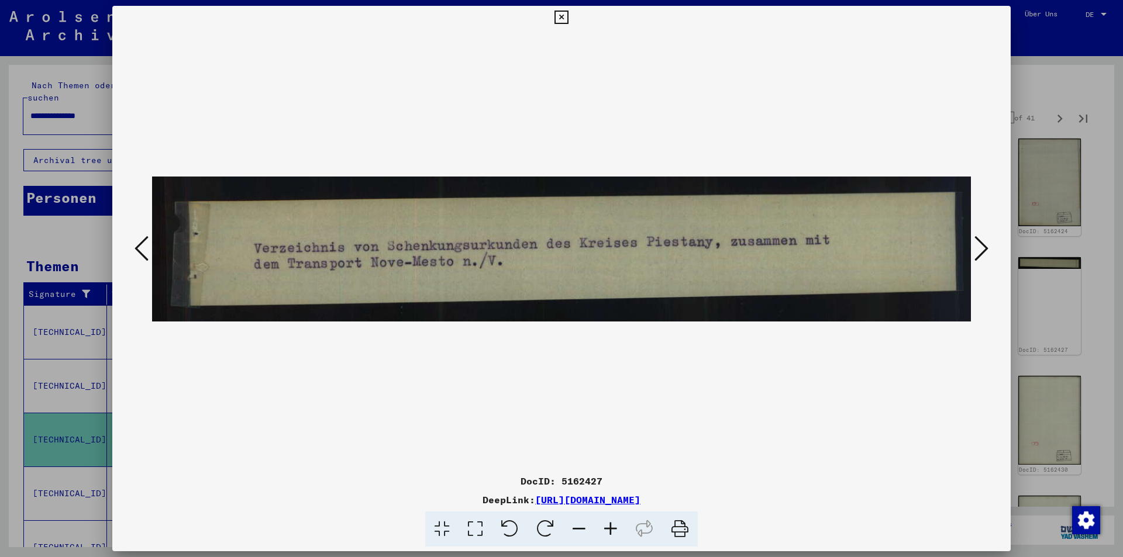
click at [974, 253] on icon at bounding box center [981, 248] width 14 height 28
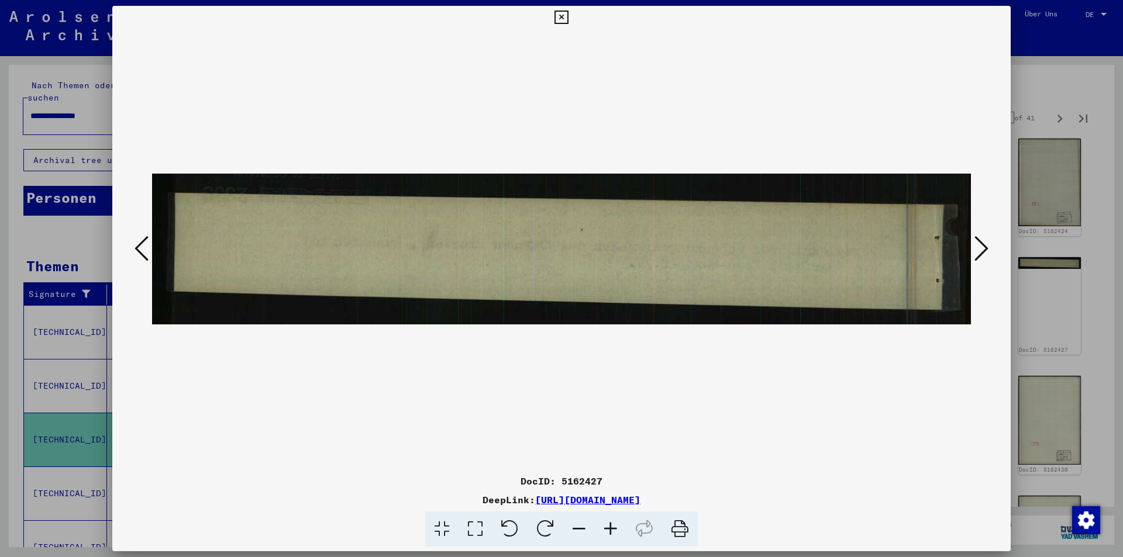
click at [974, 253] on icon at bounding box center [981, 248] width 14 height 28
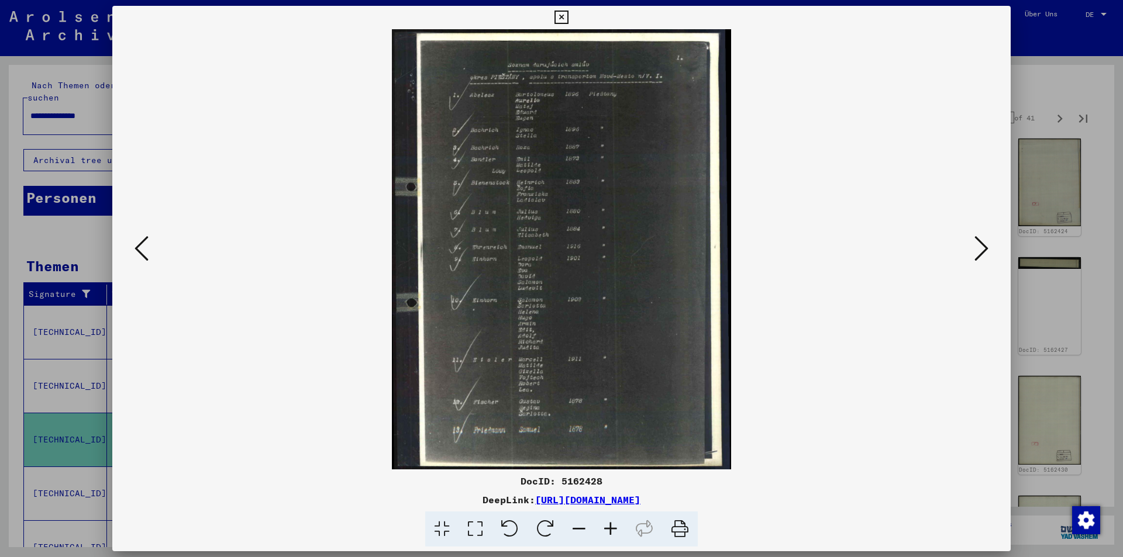
click at [564, 15] on icon at bounding box center [560, 18] width 13 height 14
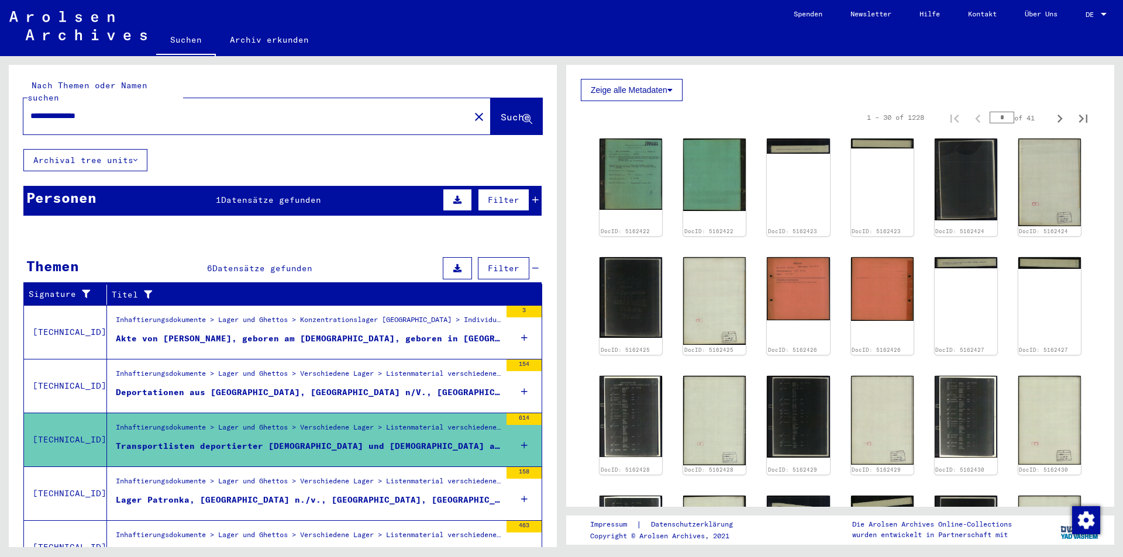
click at [296, 494] on div "Lager Patronka, [GEOGRAPHIC_DATA] n./v., [GEOGRAPHIC_DATA], [GEOGRAPHIC_DATA] u…" at bounding box center [308, 500] width 385 height 12
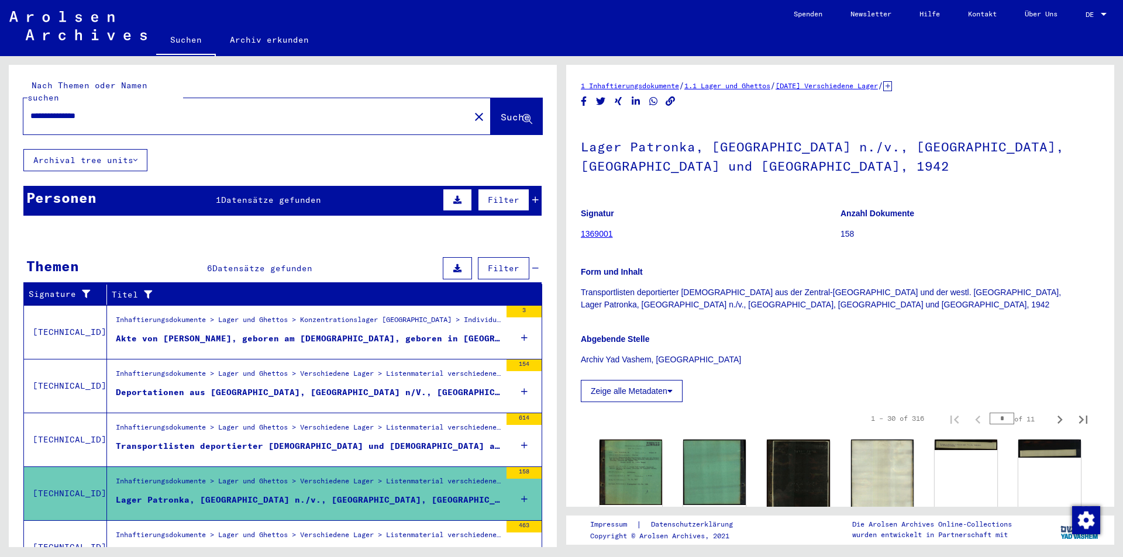
scroll to position [175, 0]
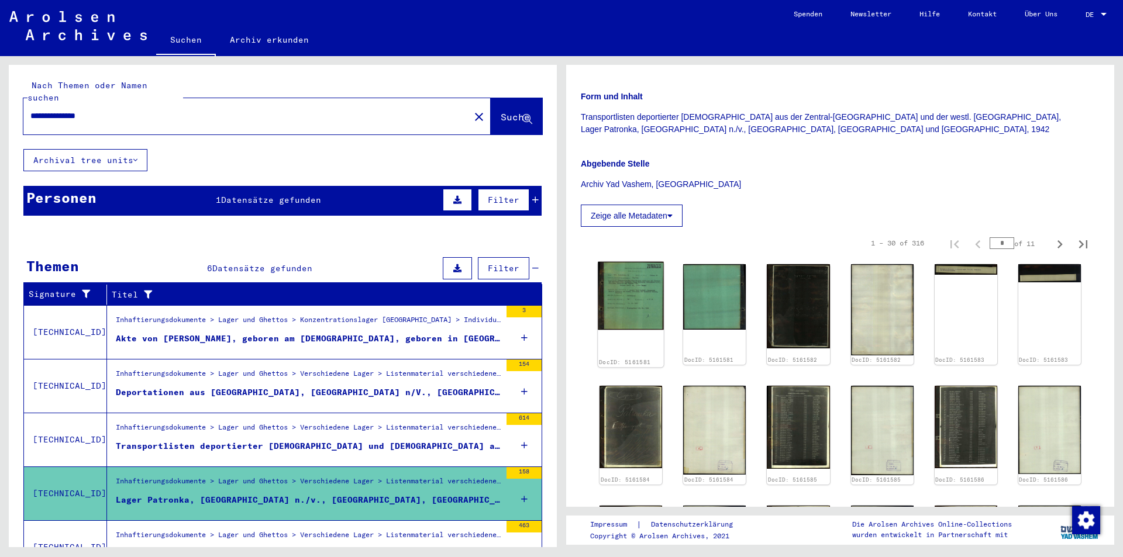
click at [641, 310] on img at bounding box center [631, 296] width 66 height 68
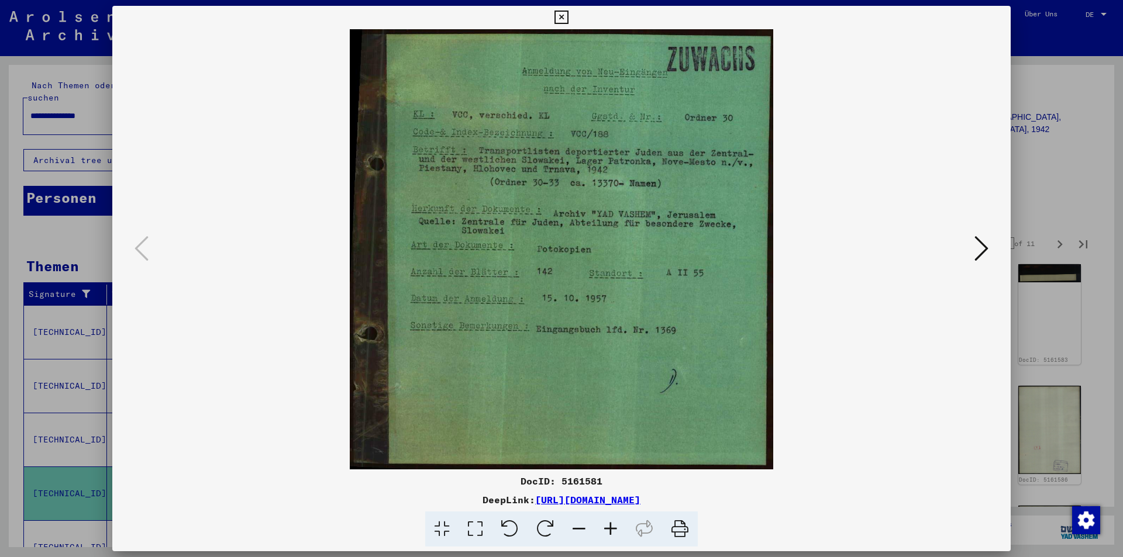
click at [982, 251] on icon at bounding box center [981, 248] width 14 height 28
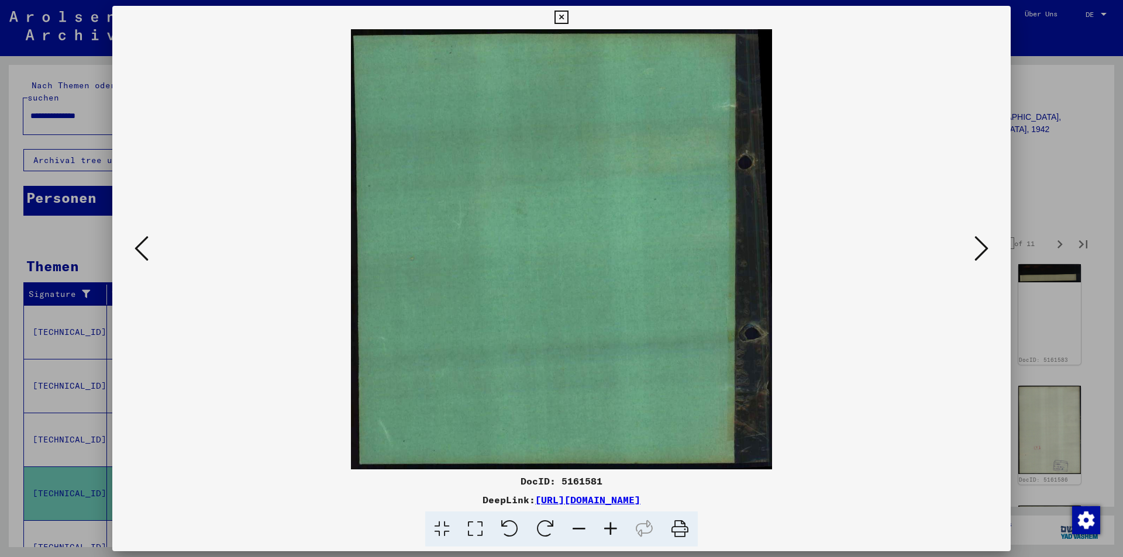
click at [982, 251] on icon at bounding box center [981, 248] width 14 height 28
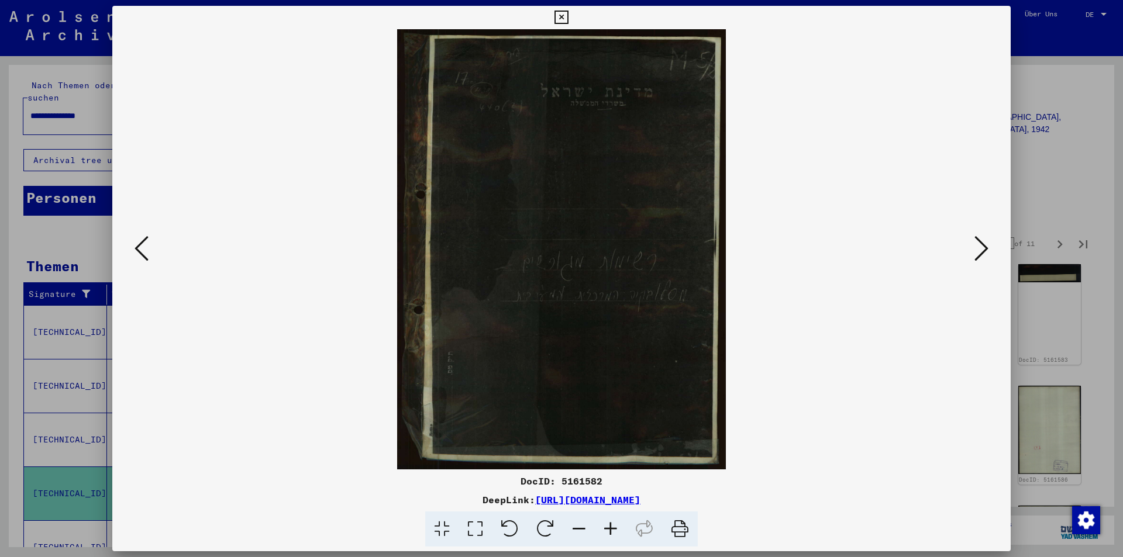
click at [982, 251] on icon at bounding box center [981, 248] width 14 height 28
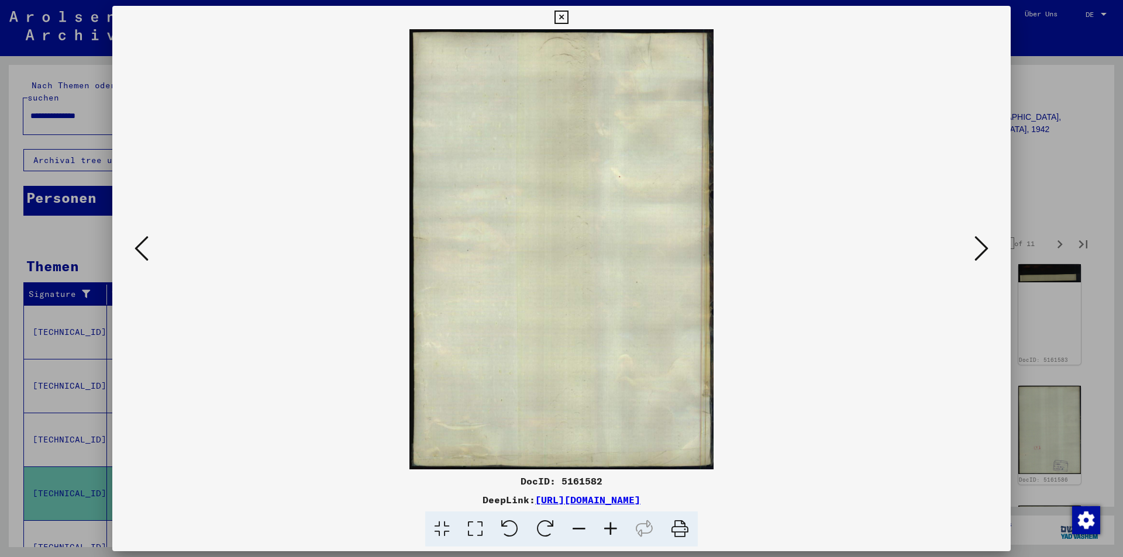
click at [982, 251] on icon at bounding box center [981, 248] width 14 height 28
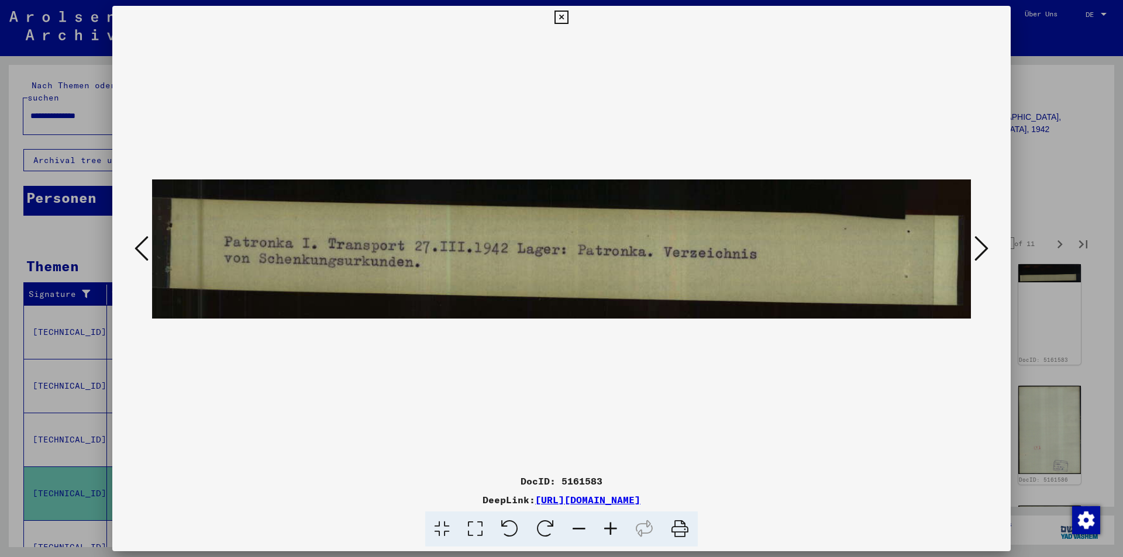
click at [982, 251] on icon at bounding box center [981, 248] width 14 height 28
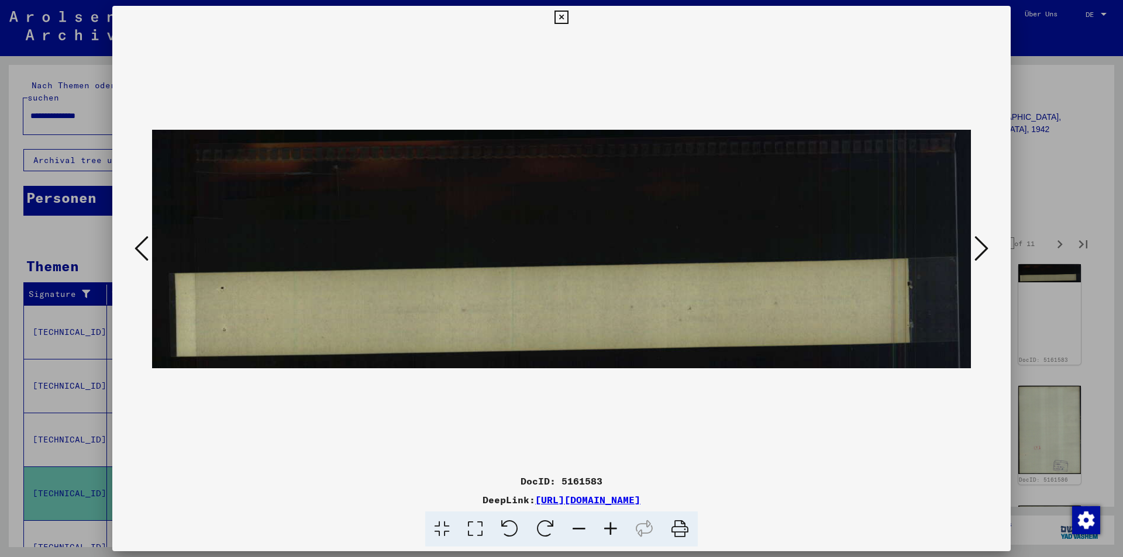
click at [141, 256] on icon at bounding box center [141, 248] width 14 height 28
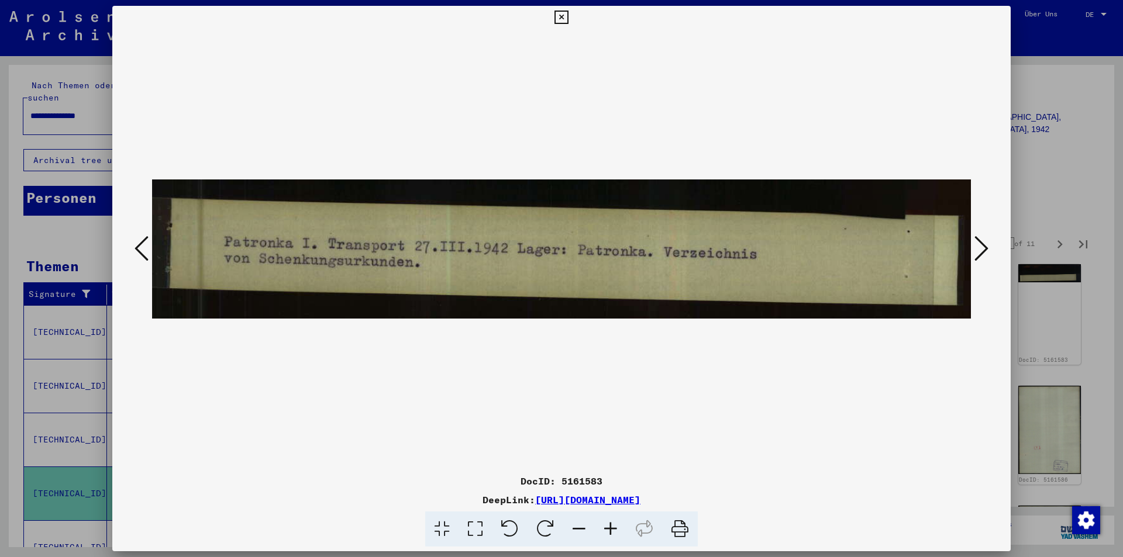
click at [982, 251] on icon at bounding box center [981, 248] width 14 height 28
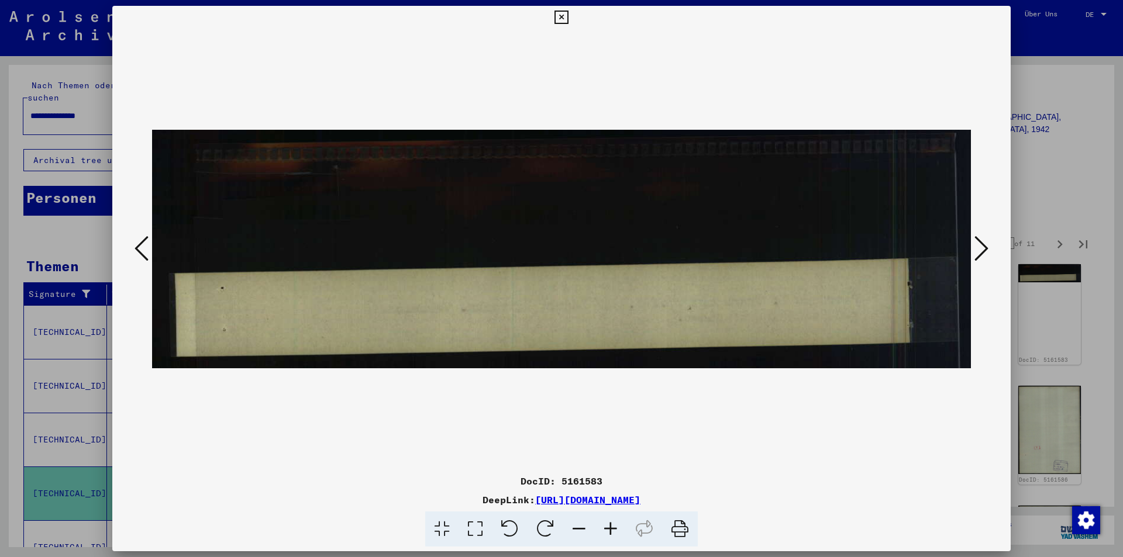
click at [982, 251] on icon at bounding box center [981, 248] width 14 height 28
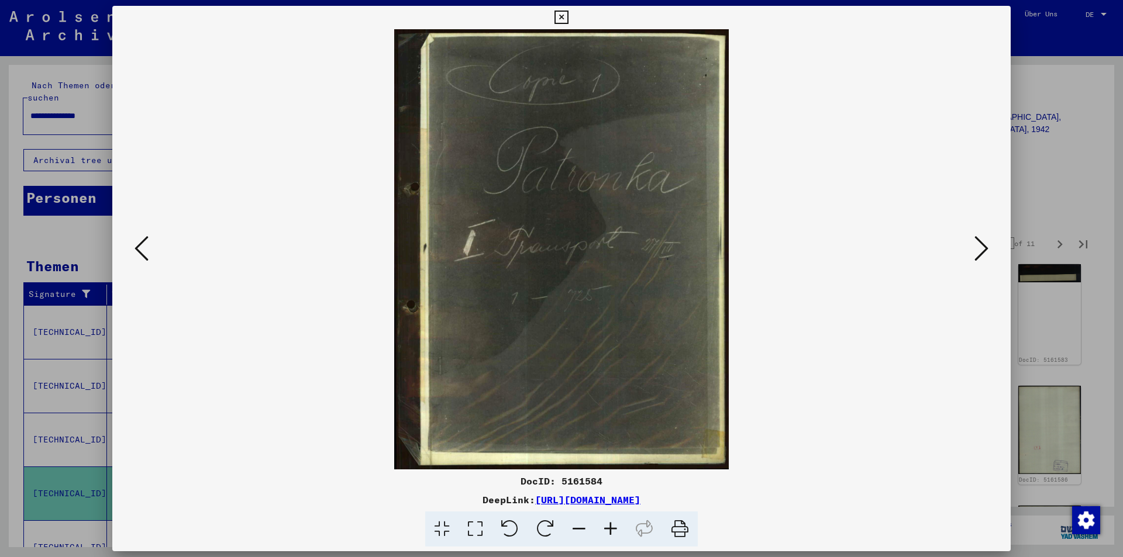
click at [982, 251] on icon at bounding box center [981, 248] width 14 height 28
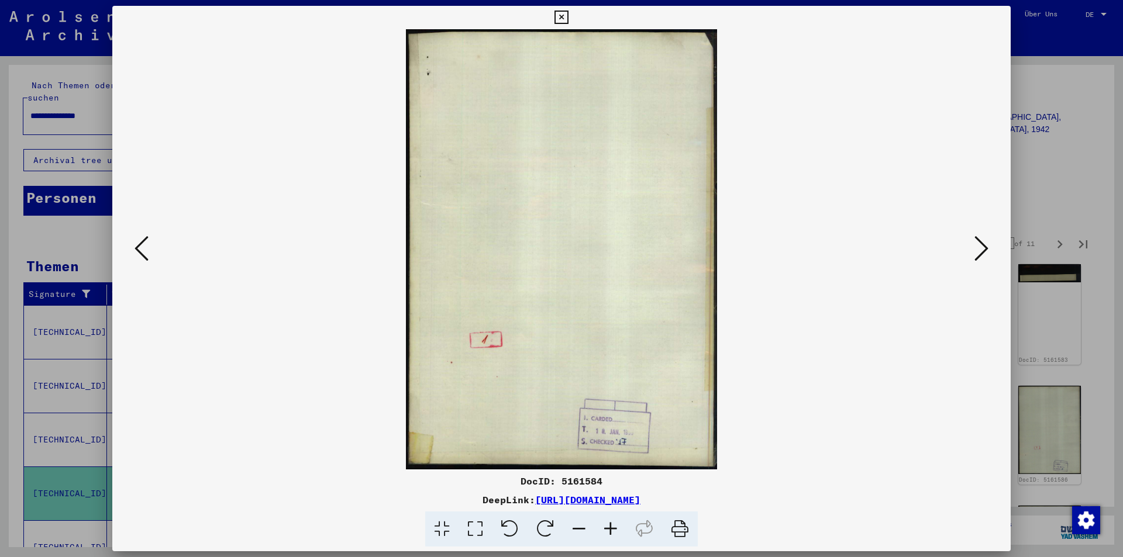
click at [982, 251] on icon at bounding box center [981, 248] width 14 height 28
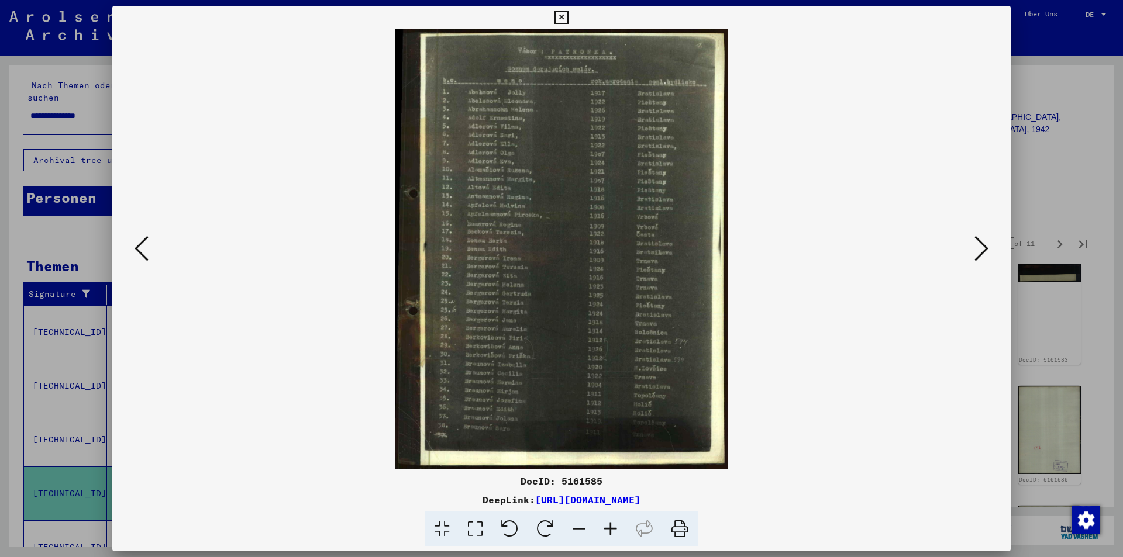
click at [982, 251] on icon at bounding box center [981, 248] width 14 height 28
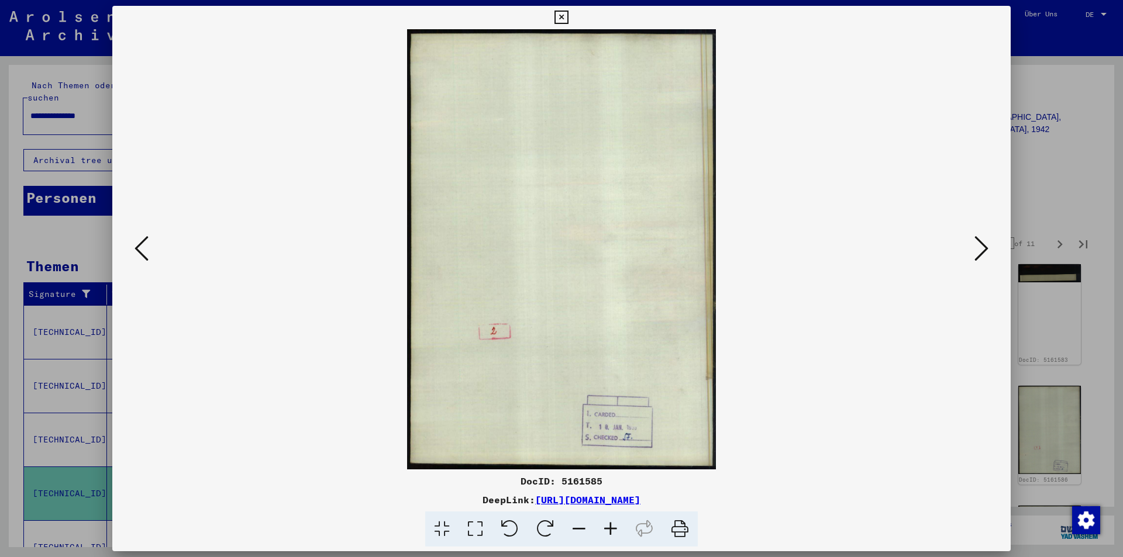
click at [982, 251] on icon at bounding box center [981, 248] width 14 height 28
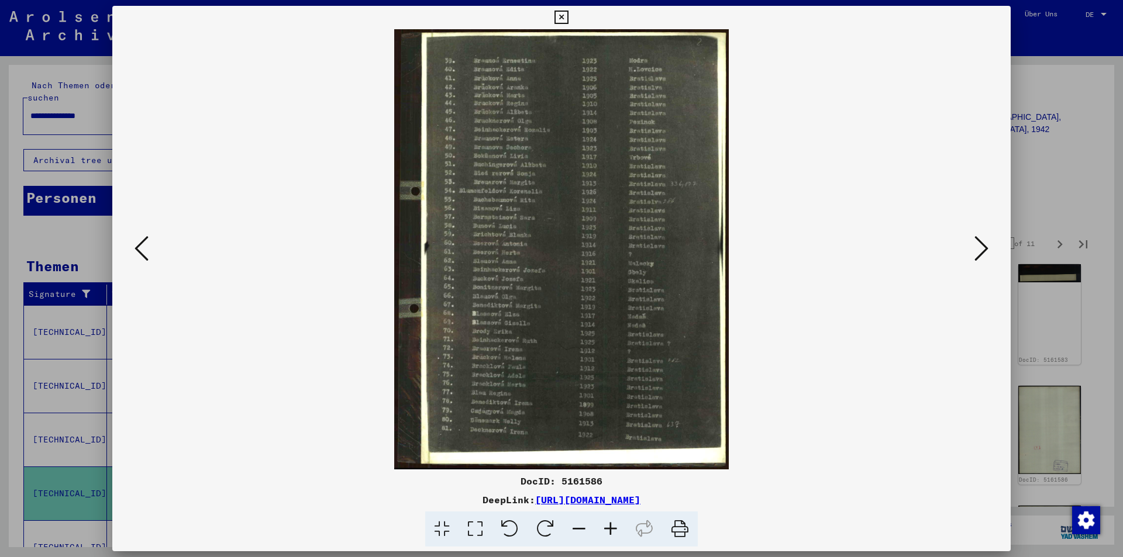
click at [982, 251] on icon at bounding box center [981, 248] width 14 height 28
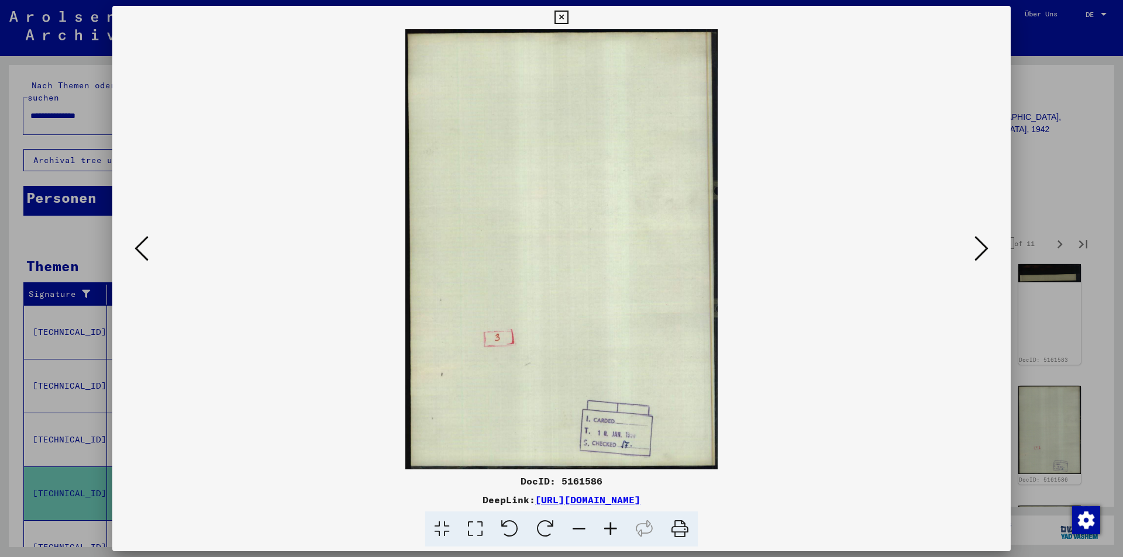
click at [982, 251] on icon at bounding box center [981, 248] width 14 height 28
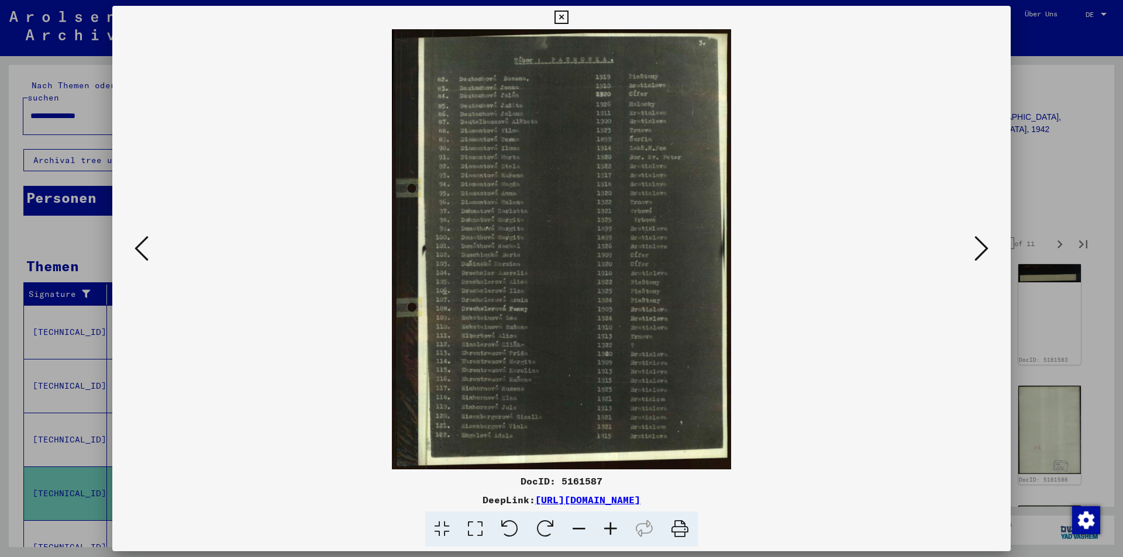
click at [982, 253] on icon at bounding box center [981, 248] width 14 height 28
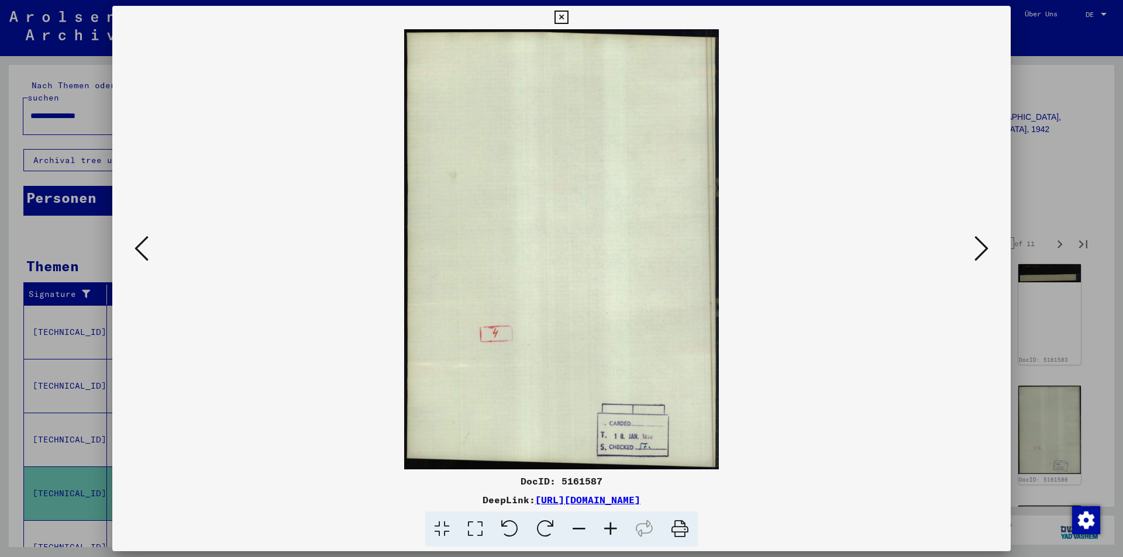
click at [982, 253] on icon at bounding box center [981, 248] width 14 height 28
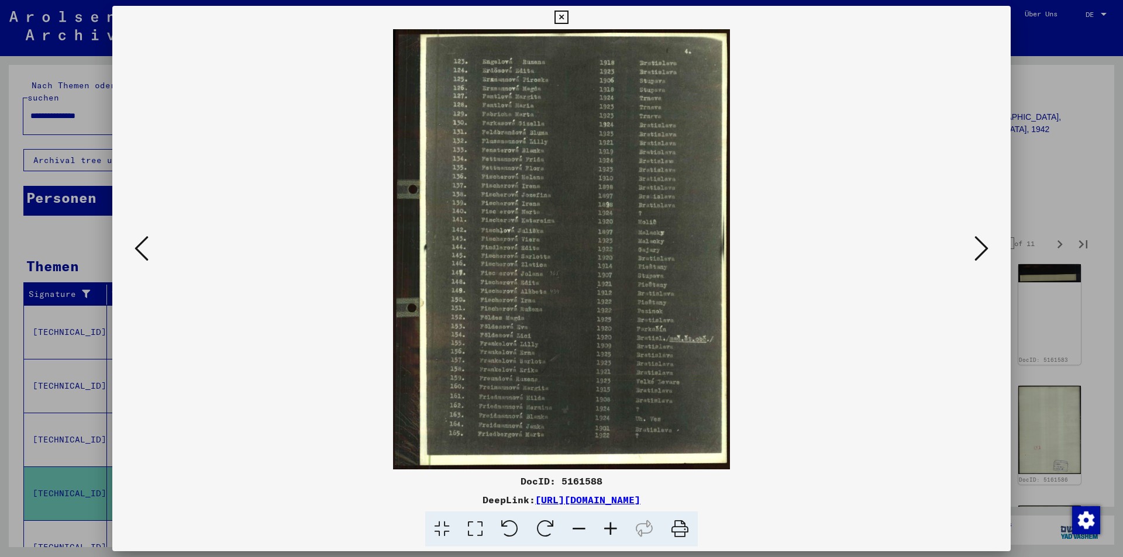
click at [978, 257] on icon at bounding box center [981, 248] width 14 height 28
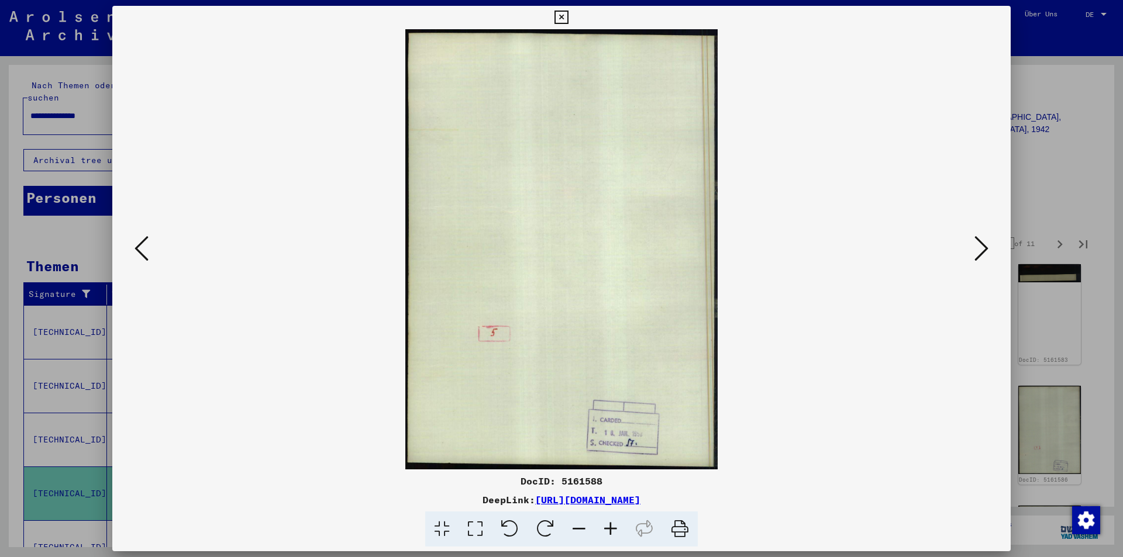
click at [978, 257] on icon at bounding box center [981, 248] width 14 height 28
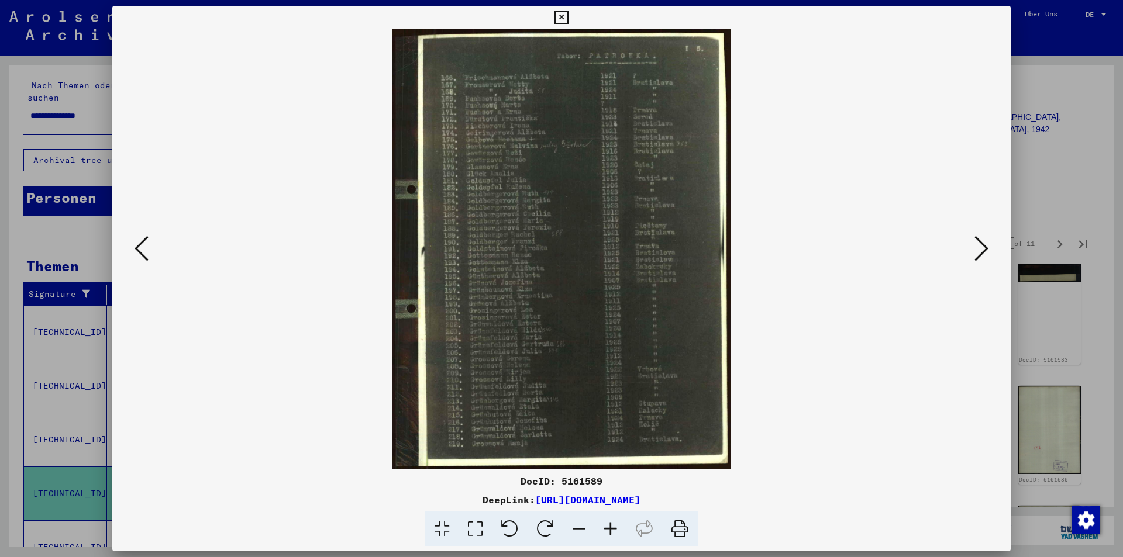
click at [979, 254] on icon at bounding box center [981, 248] width 14 height 28
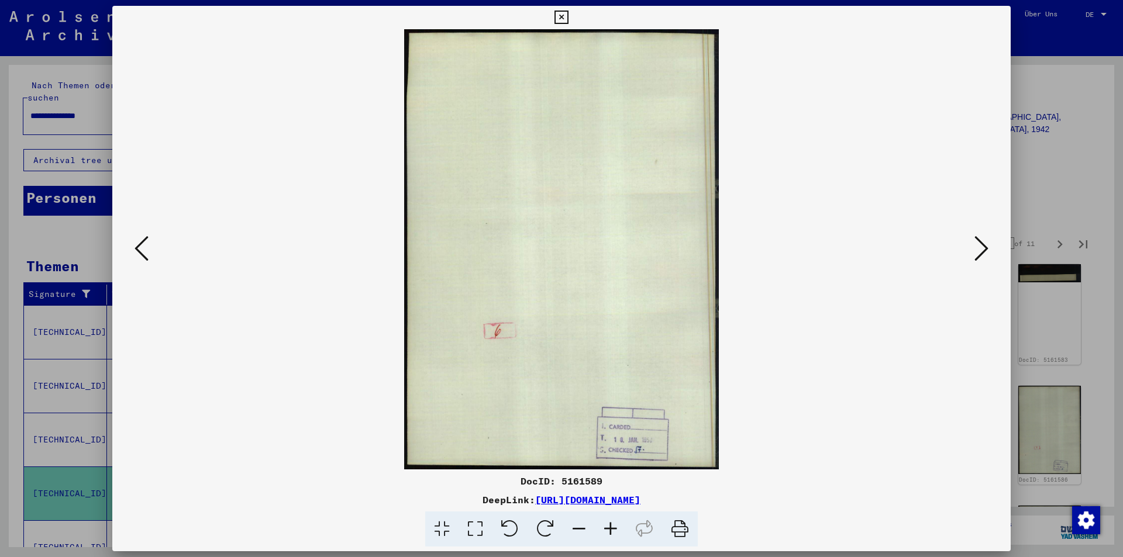
click at [564, 19] on icon at bounding box center [560, 18] width 13 height 14
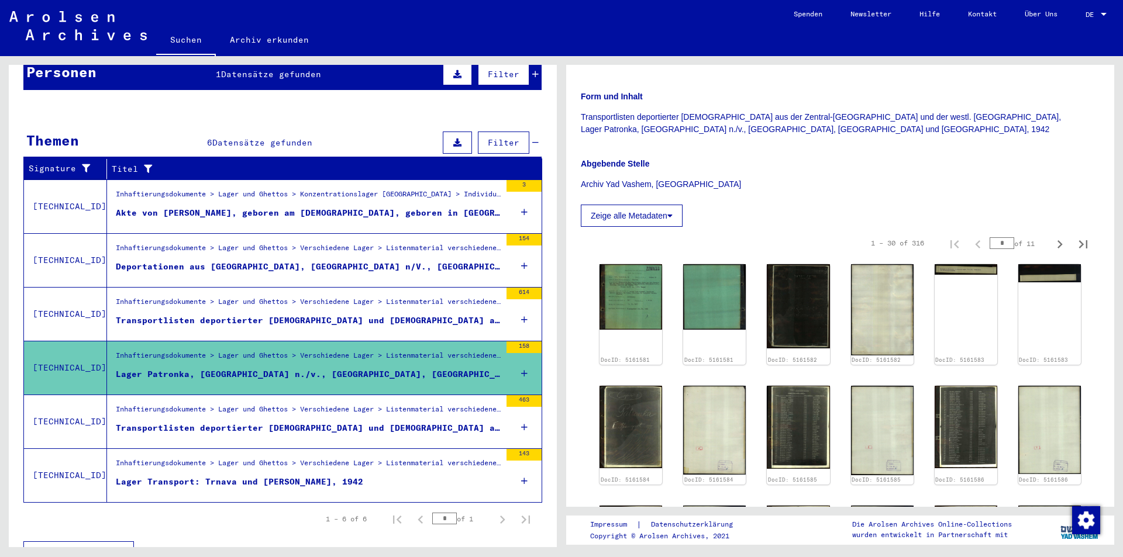
scroll to position [136, 0]
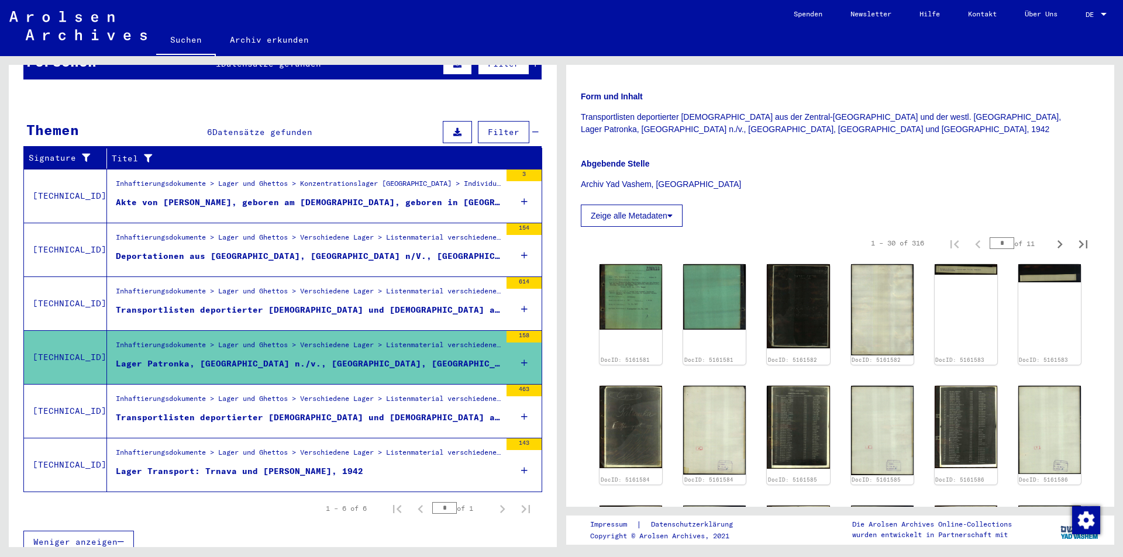
click at [293, 465] on div "Lager Transport: Trnava und [PERSON_NAME], 1942" at bounding box center [239, 471] width 247 height 12
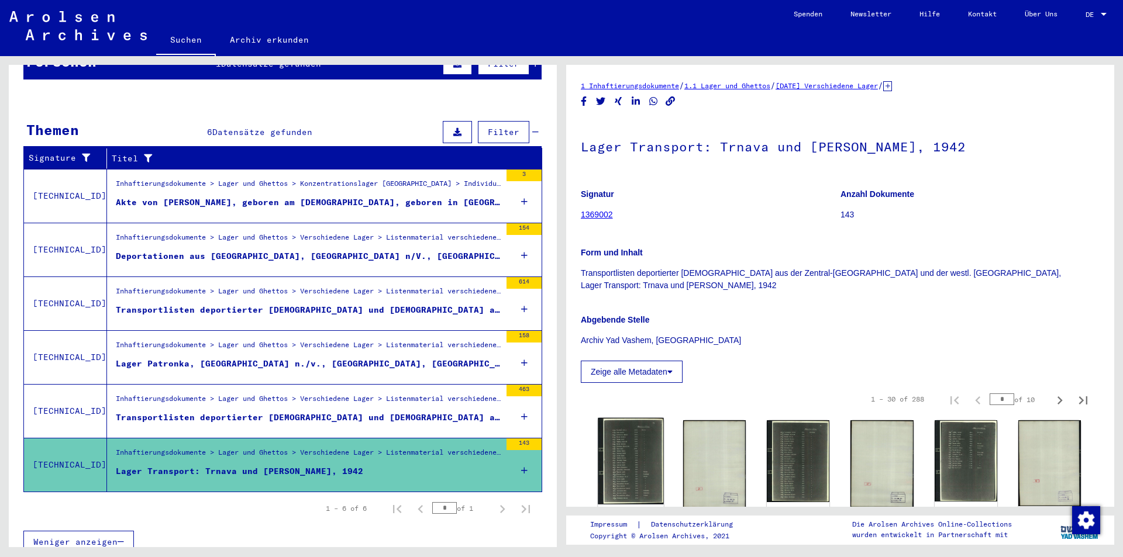
click at [630, 460] on img at bounding box center [631, 461] width 66 height 87
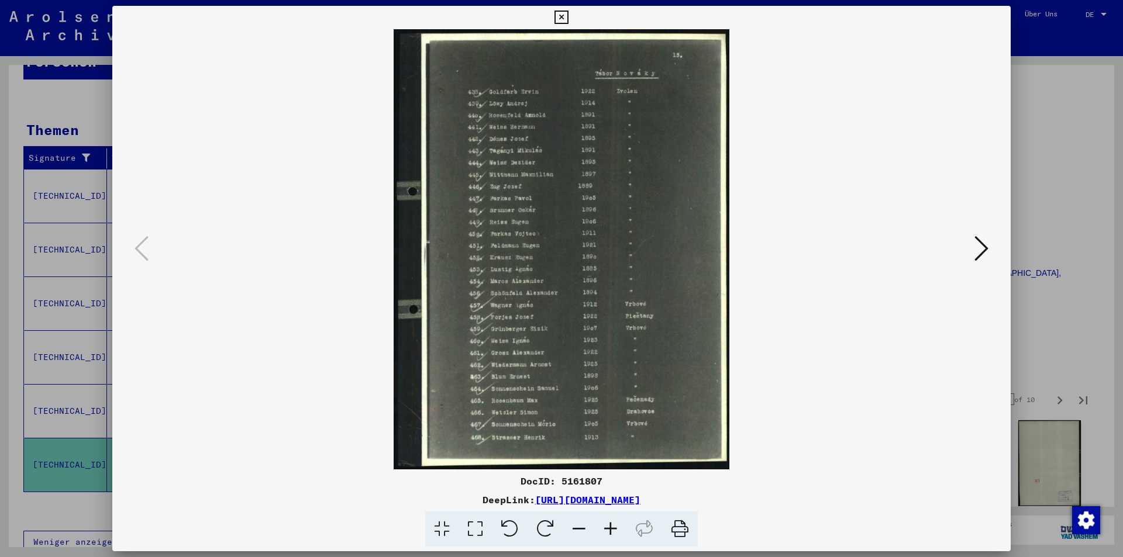
click at [977, 252] on icon at bounding box center [981, 248] width 14 height 28
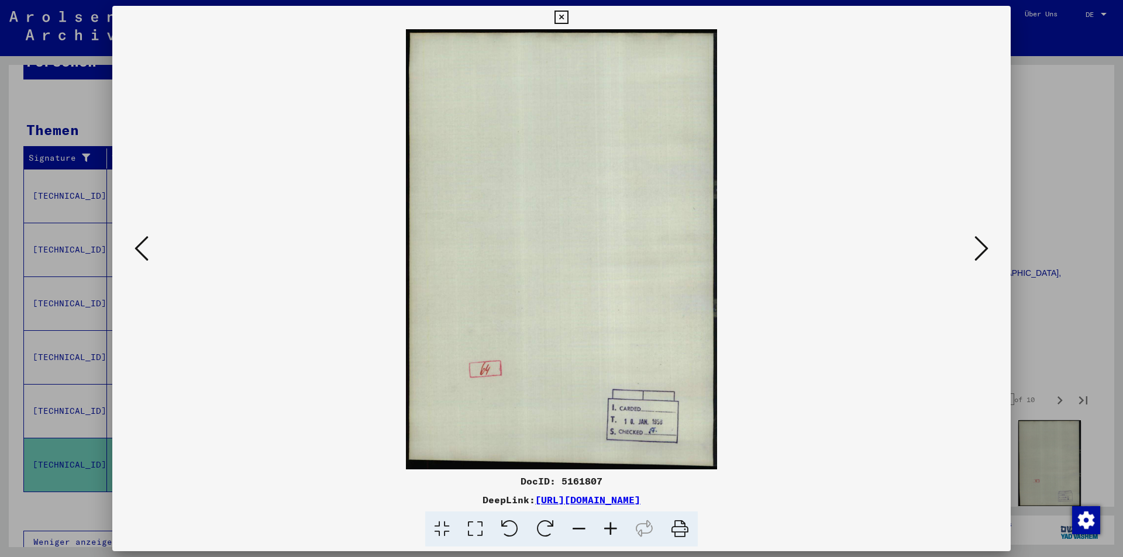
click at [977, 252] on icon at bounding box center [981, 248] width 14 height 28
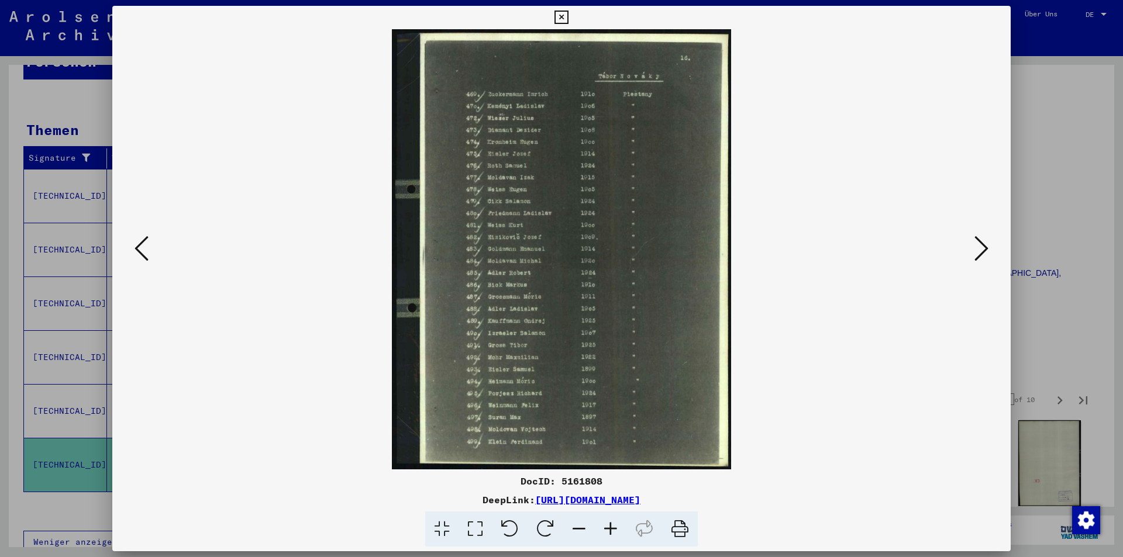
click at [977, 252] on icon at bounding box center [981, 248] width 14 height 28
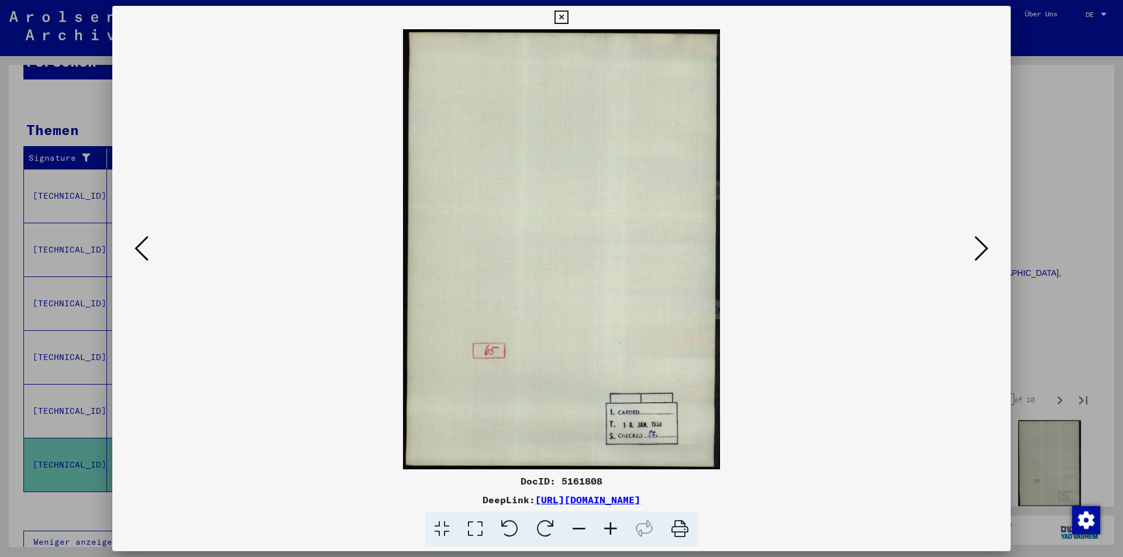
click at [977, 252] on icon at bounding box center [981, 248] width 14 height 28
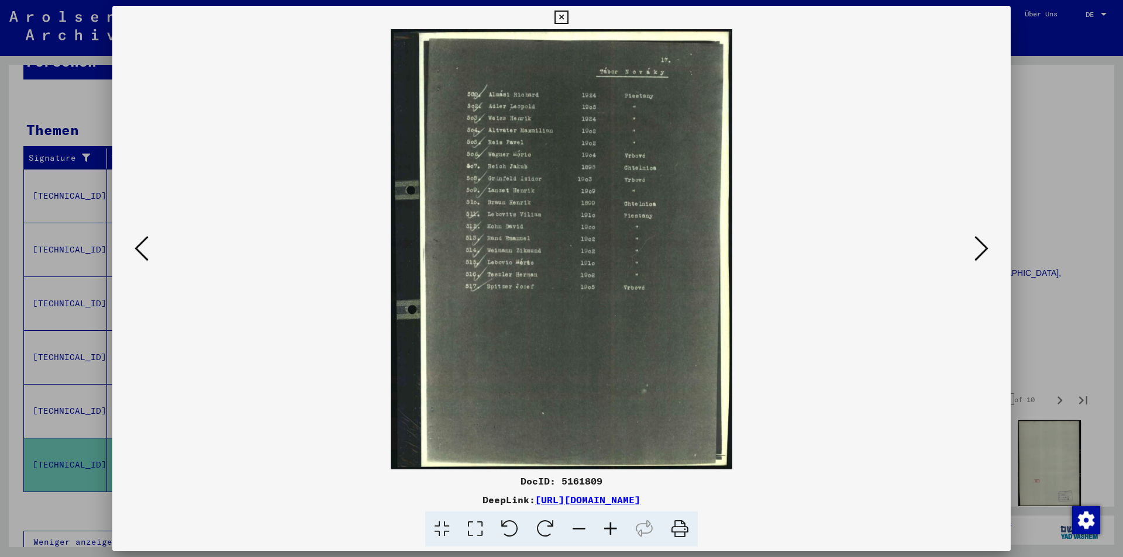
click at [977, 252] on icon at bounding box center [981, 248] width 14 height 28
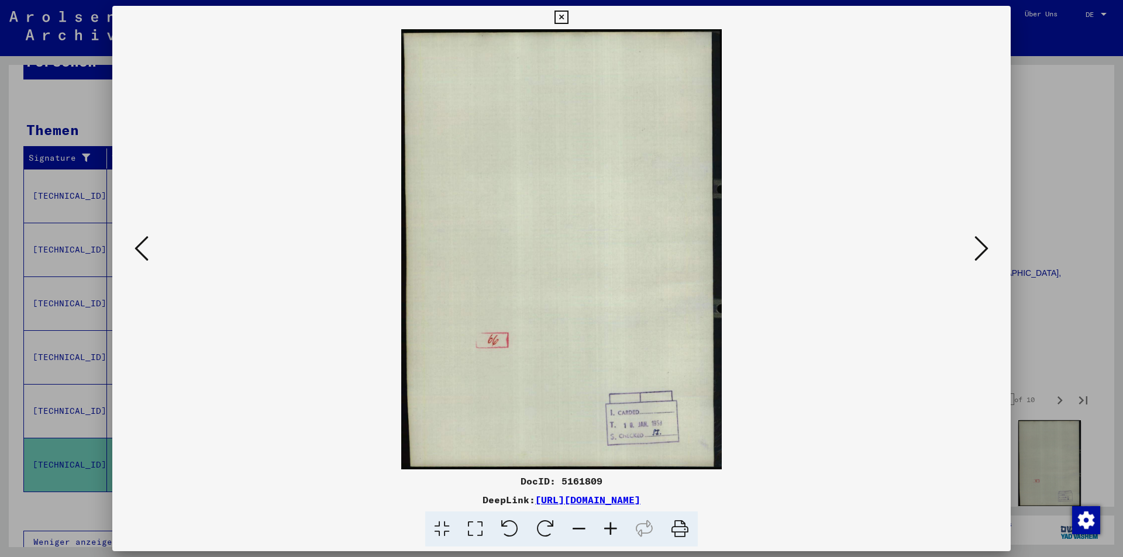
click at [977, 252] on icon at bounding box center [981, 248] width 14 height 28
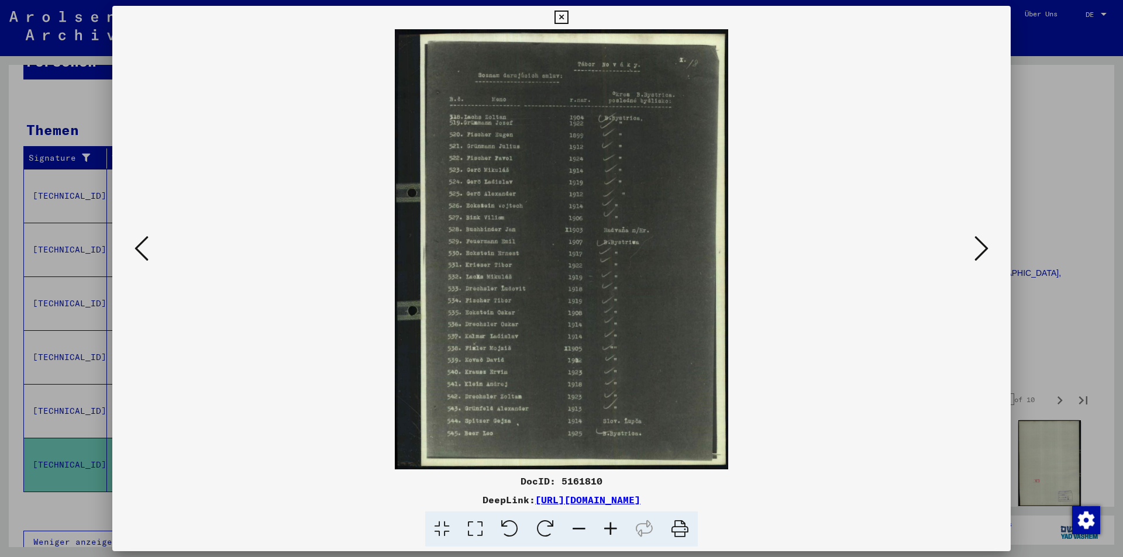
click at [977, 252] on icon at bounding box center [981, 248] width 14 height 28
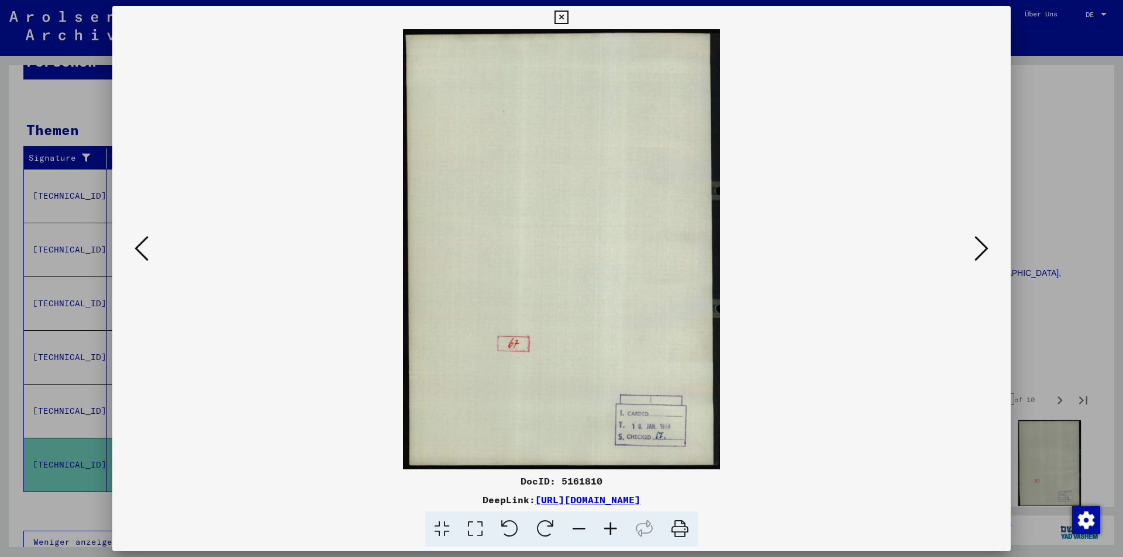
click at [977, 252] on icon at bounding box center [981, 248] width 14 height 28
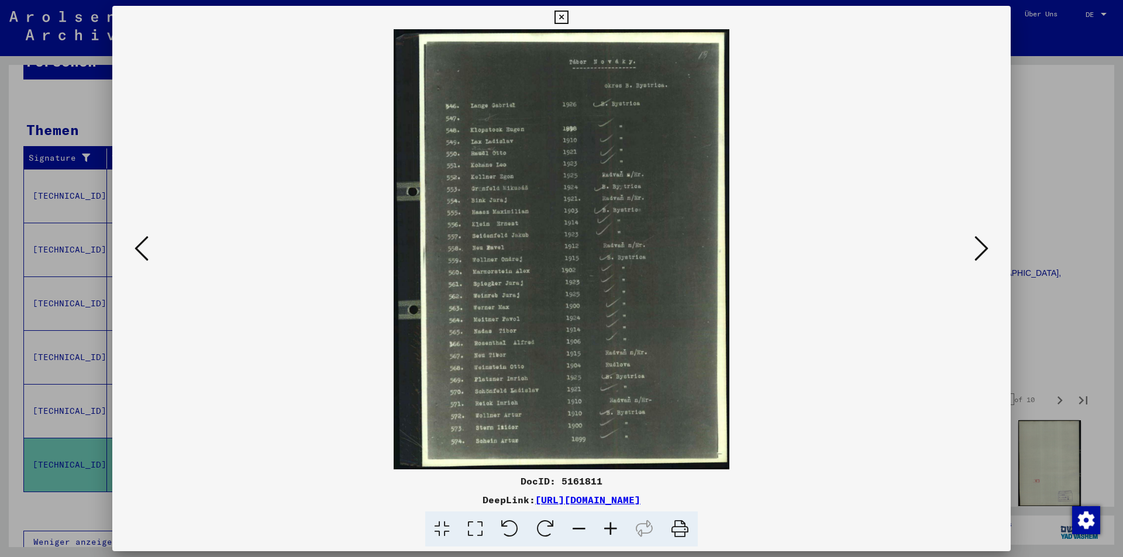
click at [977, 252] on icon at bounding box center [981, 248] width 14 height 28
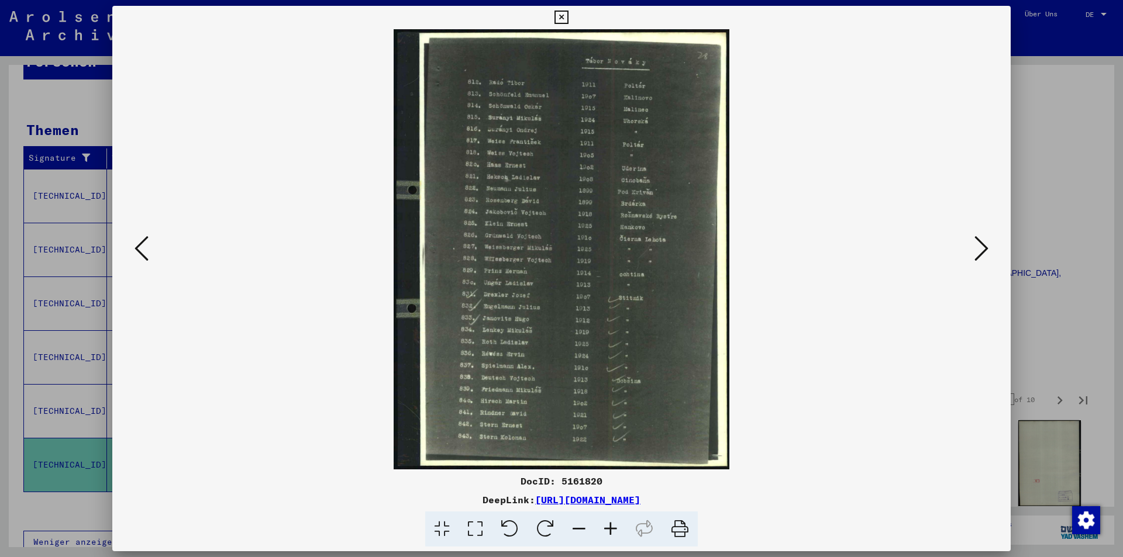
click at [977, 252] on icon at bounding box center [981, 248] width 14 height 28
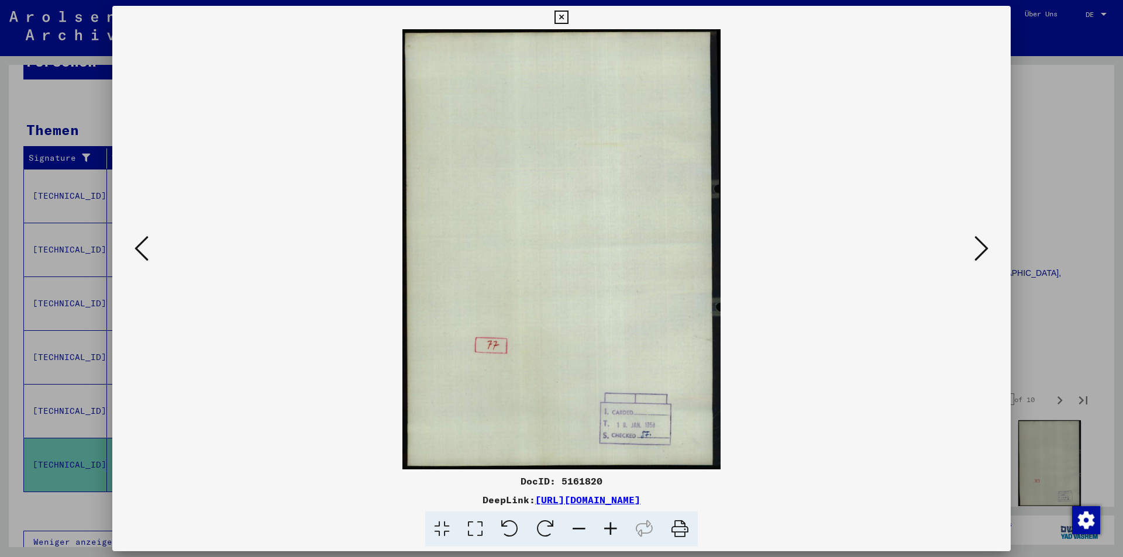
click at [977, 252] on icon at bounding box center [981, 248] width 14 height 28
